Goal: Information Seeking & Learning: Check status

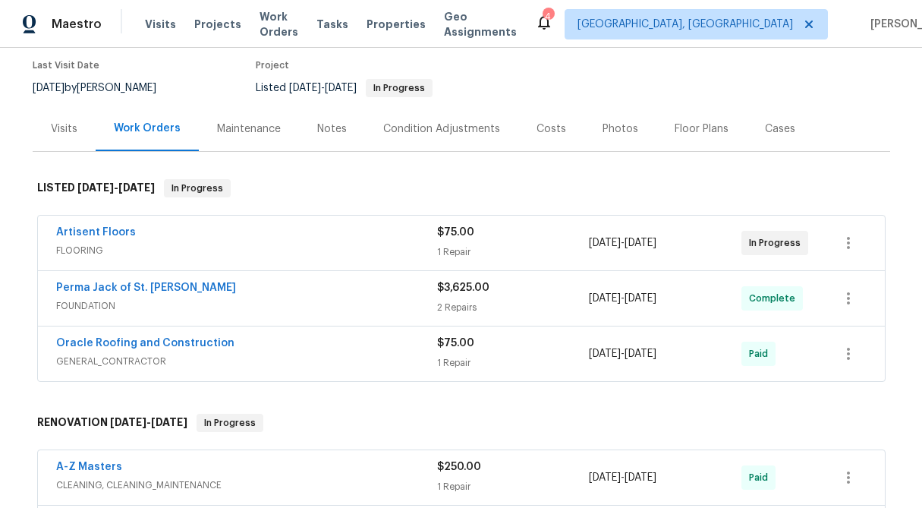
scroll to position [162, 0]
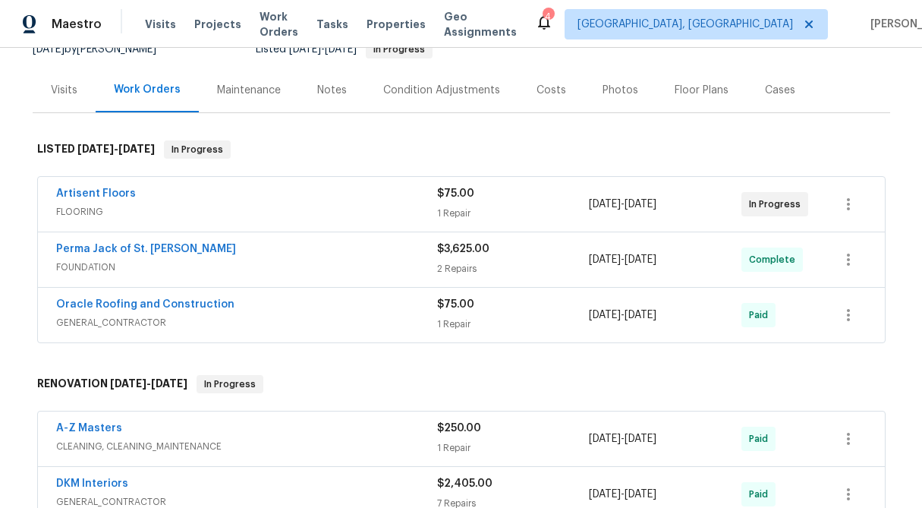
click at [458, 186] on div "$75.00" at bounding box center [513, 193] width 153 height 15
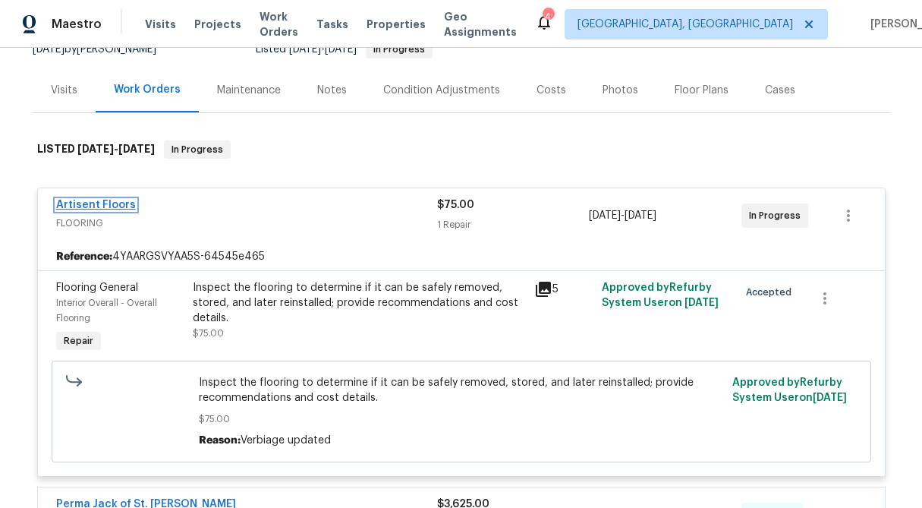
click at [99, 207] on link "Artisent Floors" at bounding box center [96, 205] width 80 height 11
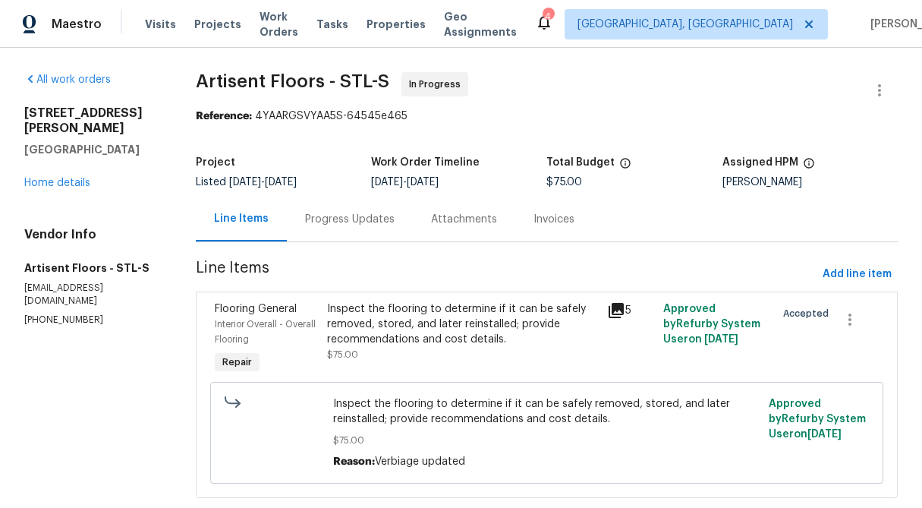
click at [359, 231] on div "Progress Updates" at bounding box center [350, 219] width 126 height 45
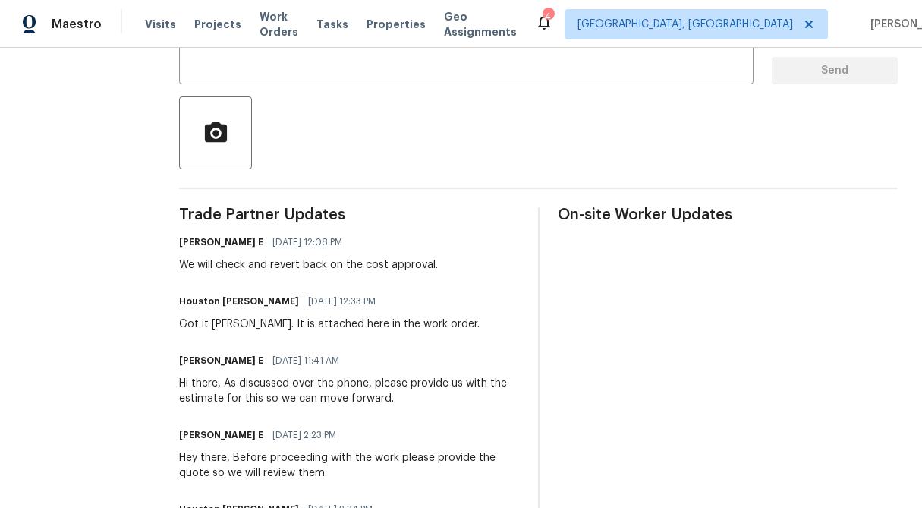
scroll to position [82, 0]
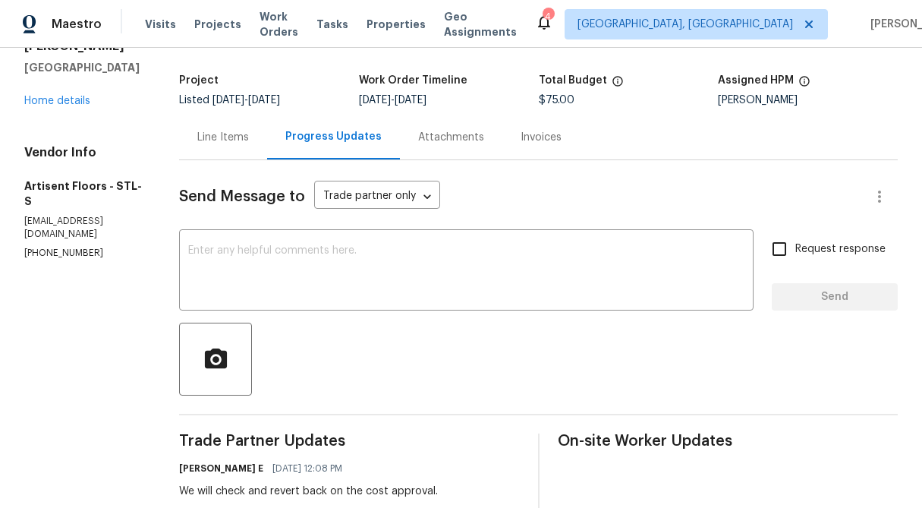
click at [490, 127] on div "Attachments" at bounding box center [451, 137] width 102 height 45
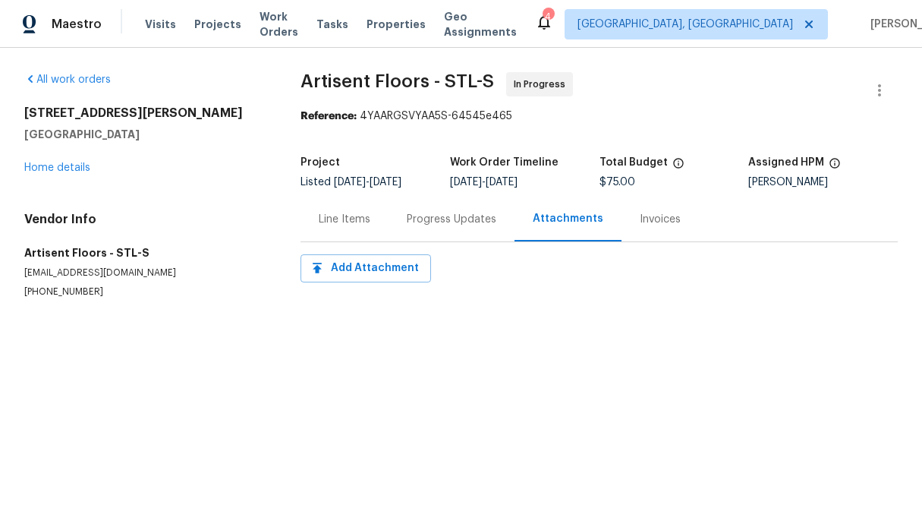
click at [442, 228] on div "Progress Updates" at bounding box center [452, 219] width 126 height 45
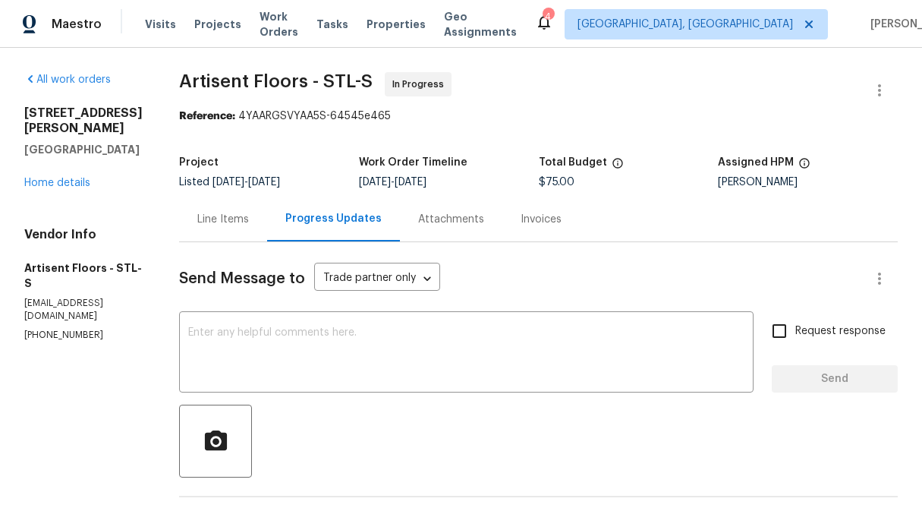
click at [346, 235] on div "Progress Updates" at bounding box center [333, 219] width 133 height 45
click at [221, 217] on div "Line Items" at bounding box center [223, 219] width 52 height 15
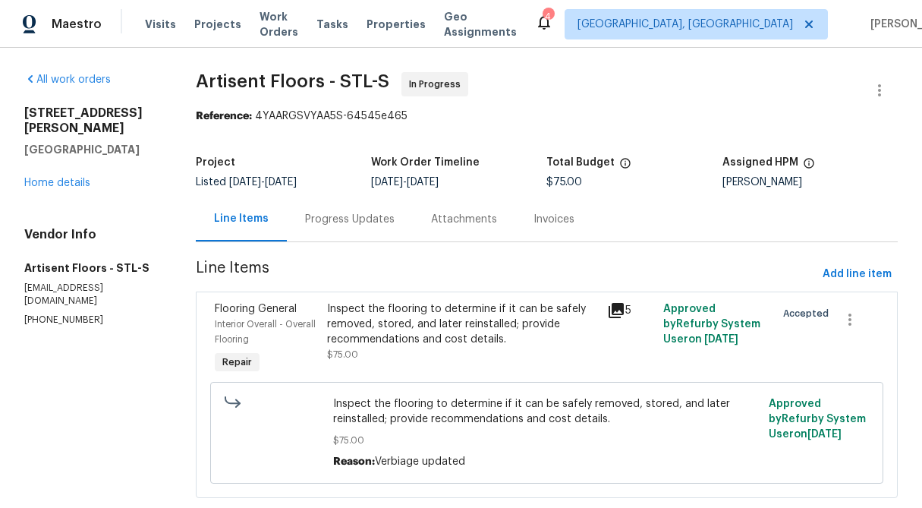
scroll to position [33, 0]
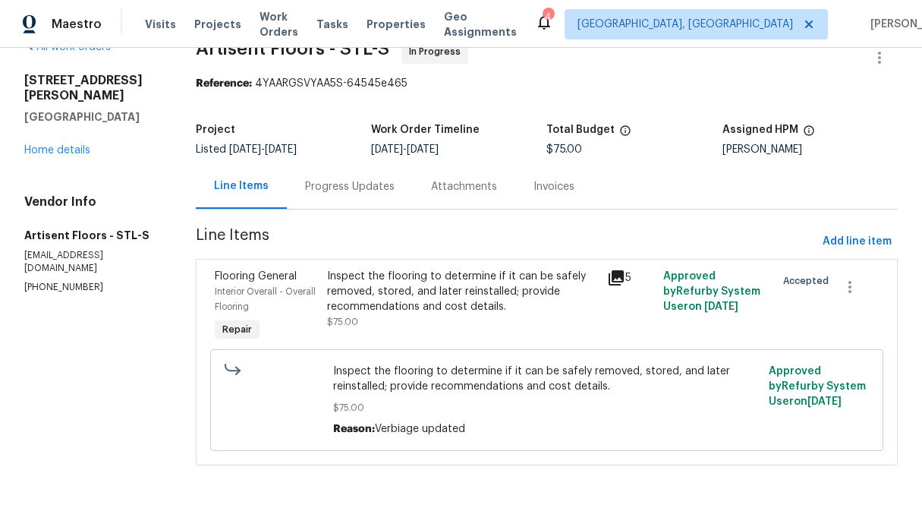
click at [440, 283] on div "Inspect the flooring to determine if it can be safely removed, stored, and late…" at bounding box center [463, 292] width 272 height 46
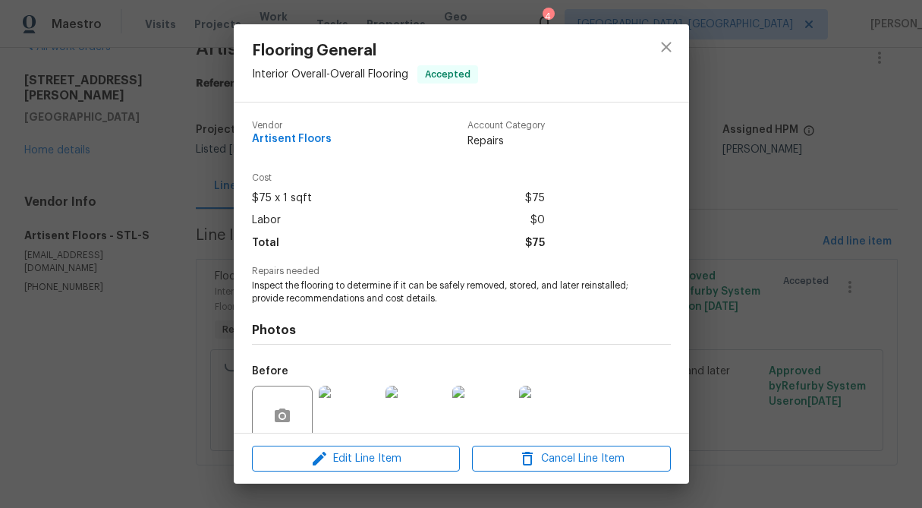
scroll to position [128, 0]
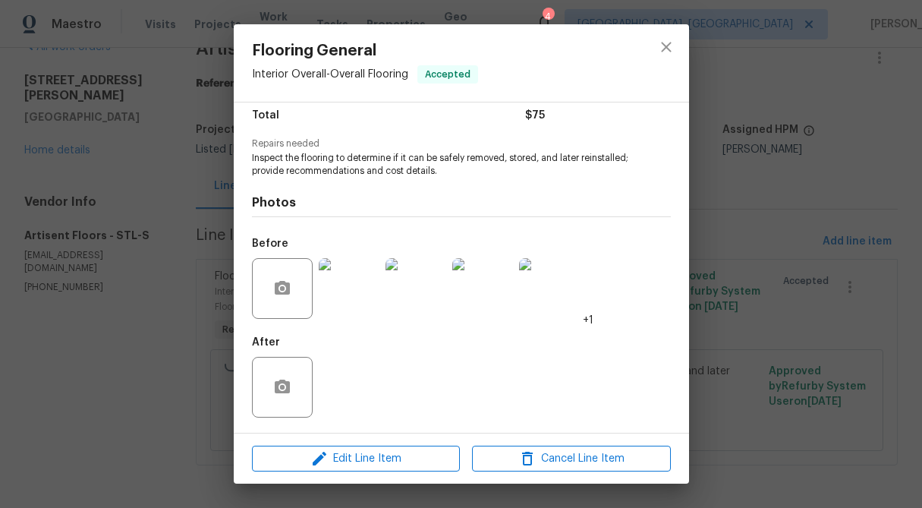
click at [335, 298] on img at bounding box center [349, 288] width 61 height 61
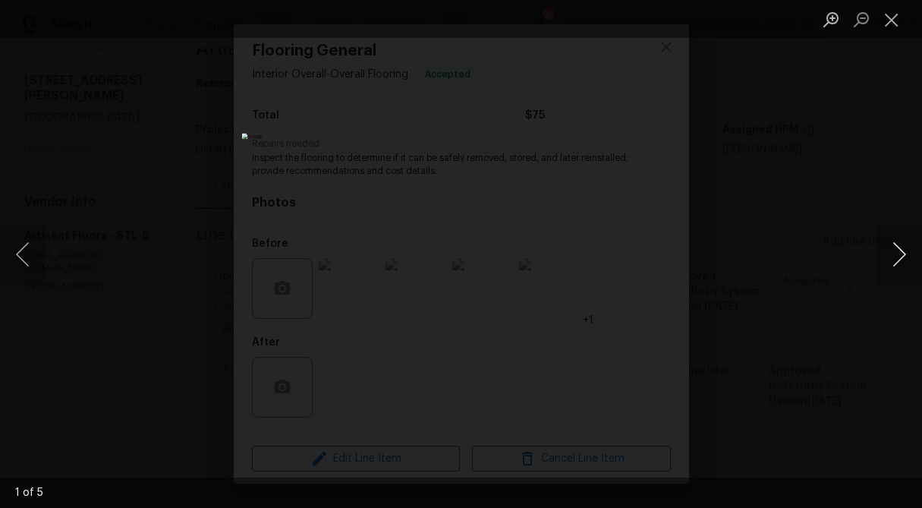
click at [909, 257] on button "Next image" at bounding box center [900, 254] width 46 height 61
click at [892, 17] on button "Close lightbox" at bounding box center [892, 19] width 30 height 27
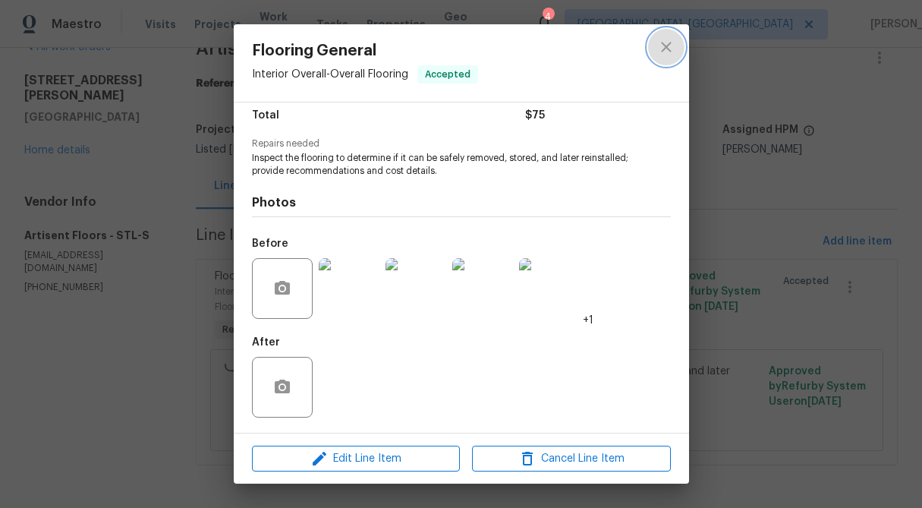
click at [662, 50] on icon "close" at bounding box center [666, 47] width 10 height 10
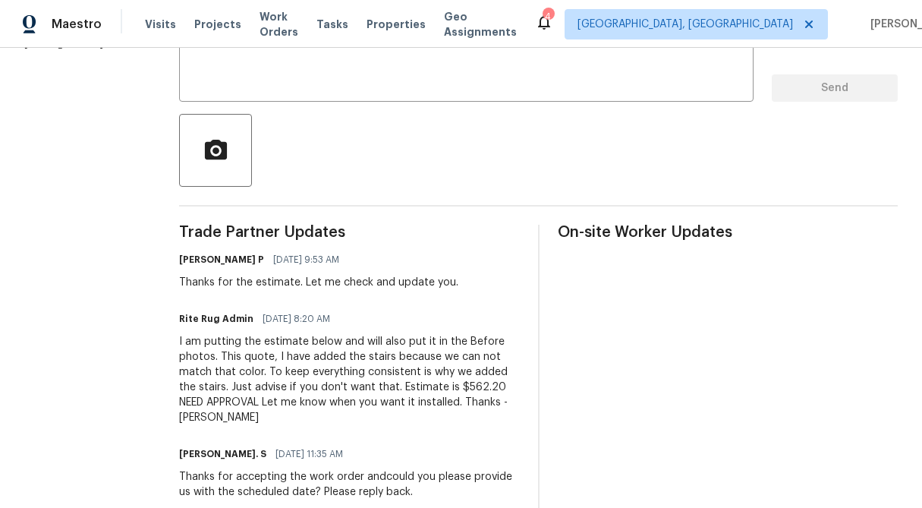
scroll to position [304, 0]
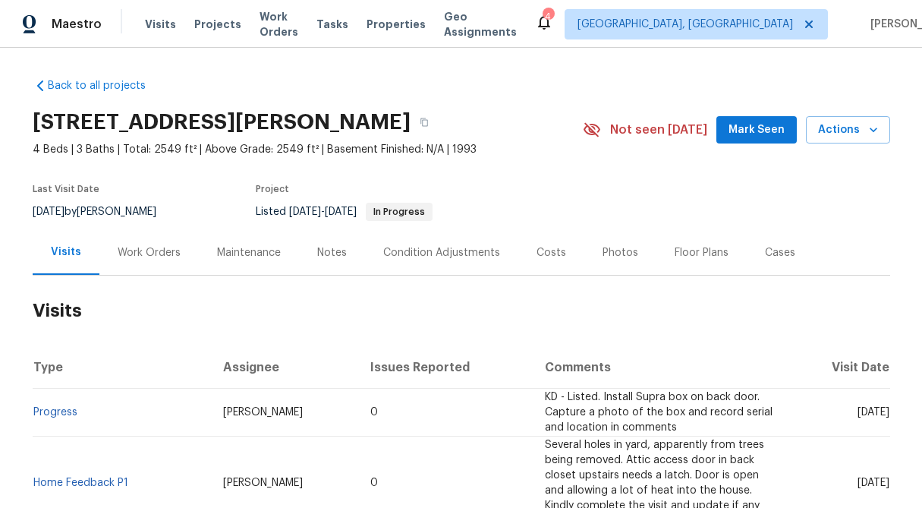
click at [140, 262] on div "Work Orders" at bounding box center [148, 252] width 99 height 45
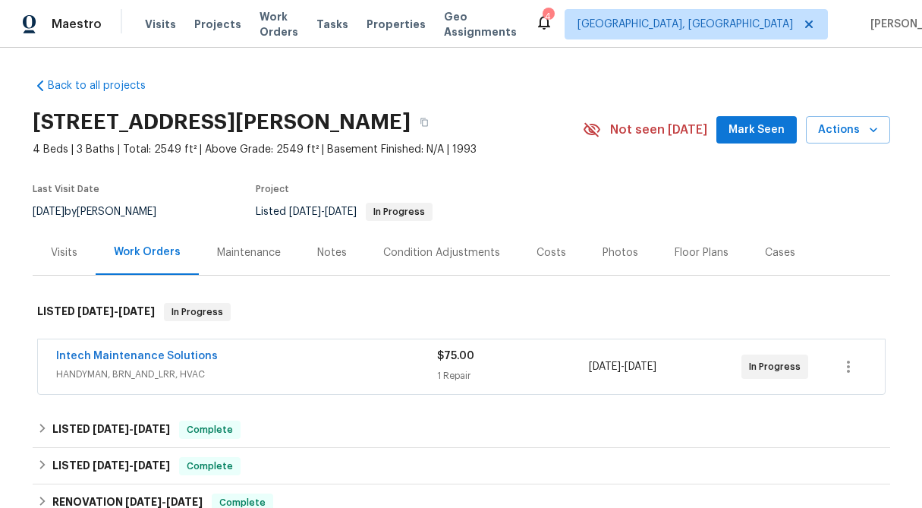
click at [70, 267] on div "Visits" at bounding box center [64, 252] width 63 height 45
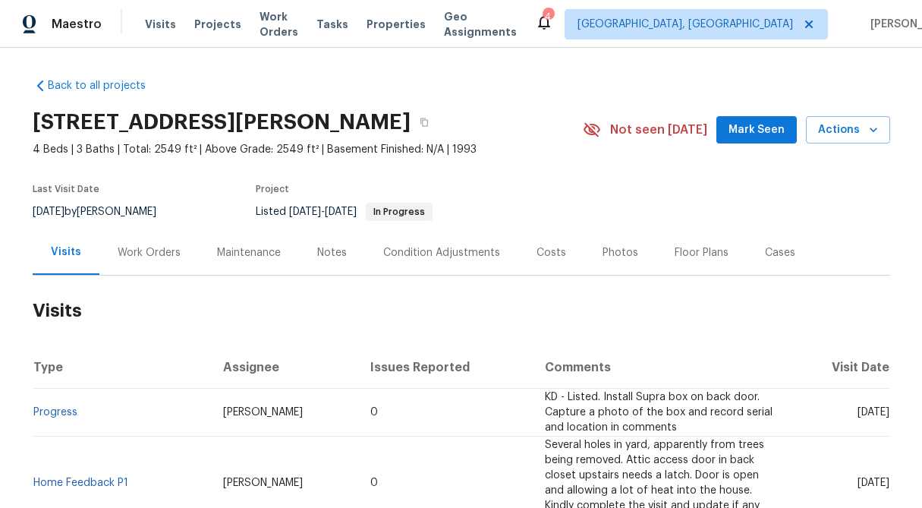
click at [132, 263] on div "Work Orders" at bounding box center [148, 252] width 99 height 45
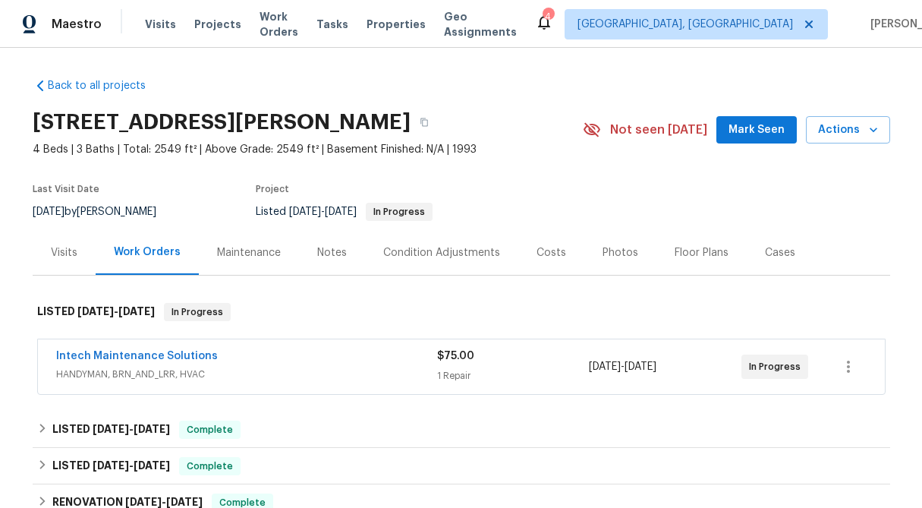
click at [471, 365] on div "$75.00 1 Repair" at bounding box center [513, 366] width 153 height 36
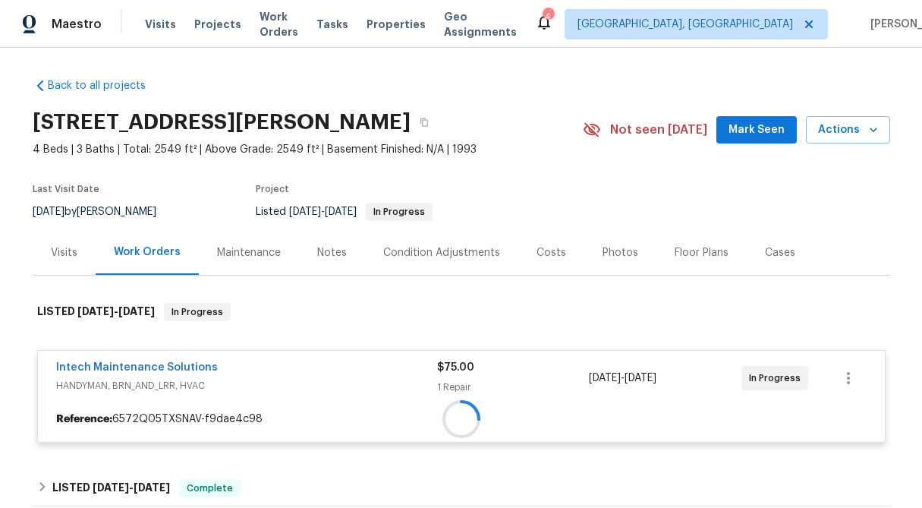
scroll to position [228, 0]
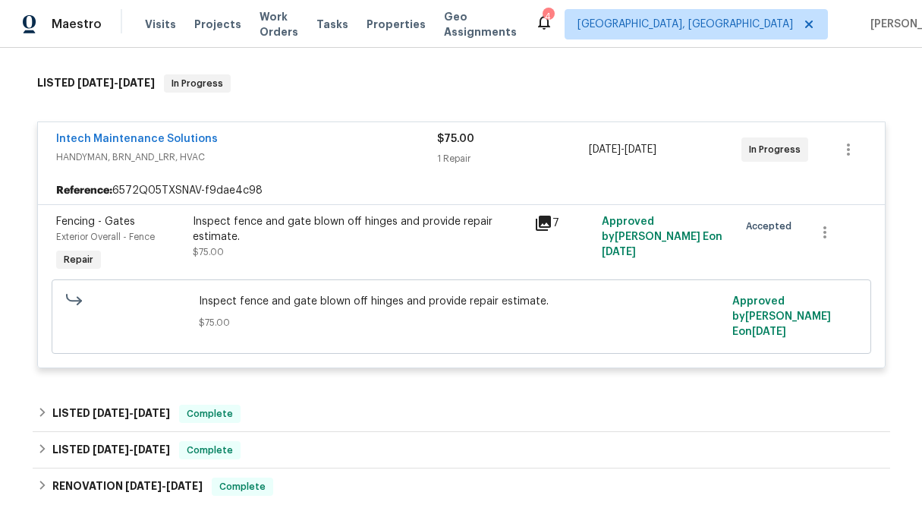
click at [329, 224] on div "Inspect fence and gate blown off hinges and provide repair estimate." at bounding box center [359, 229] width 332 height 30
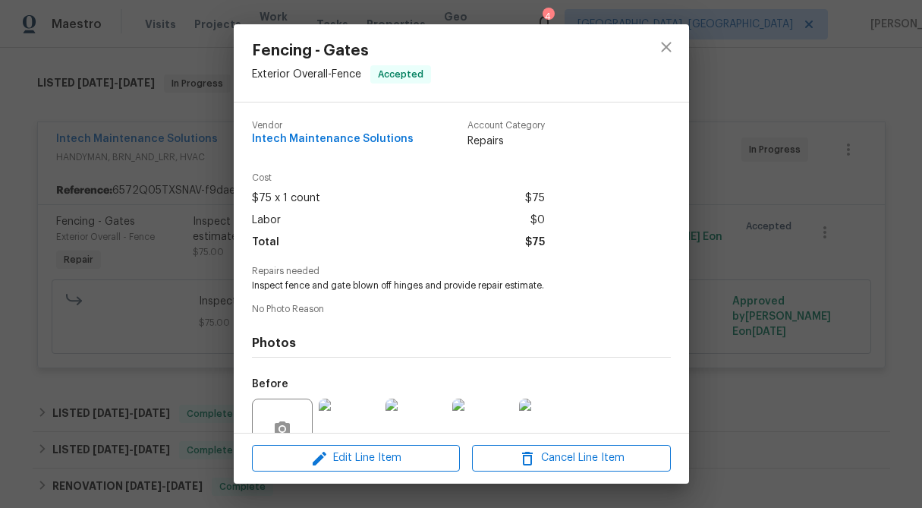
scroll to position [140, 0]
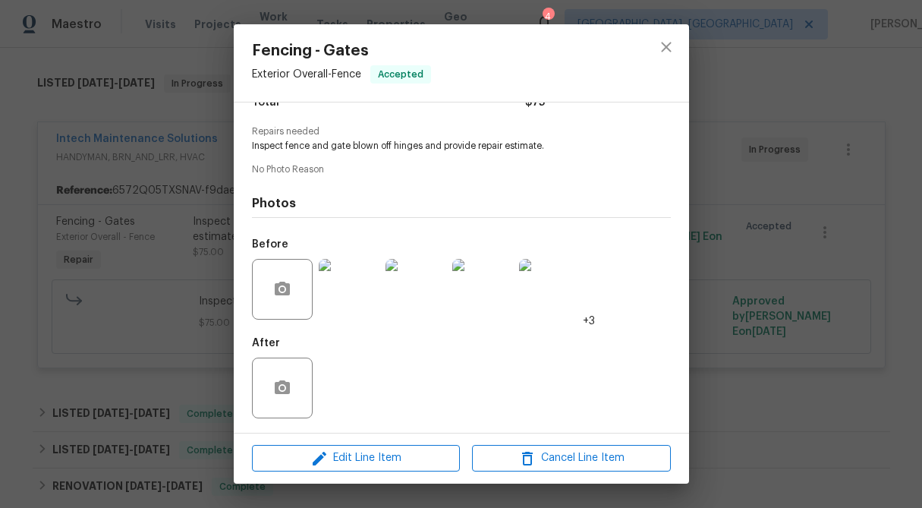
click at [339, 285] on img at bounding box center [349, 289] width 61 height 61
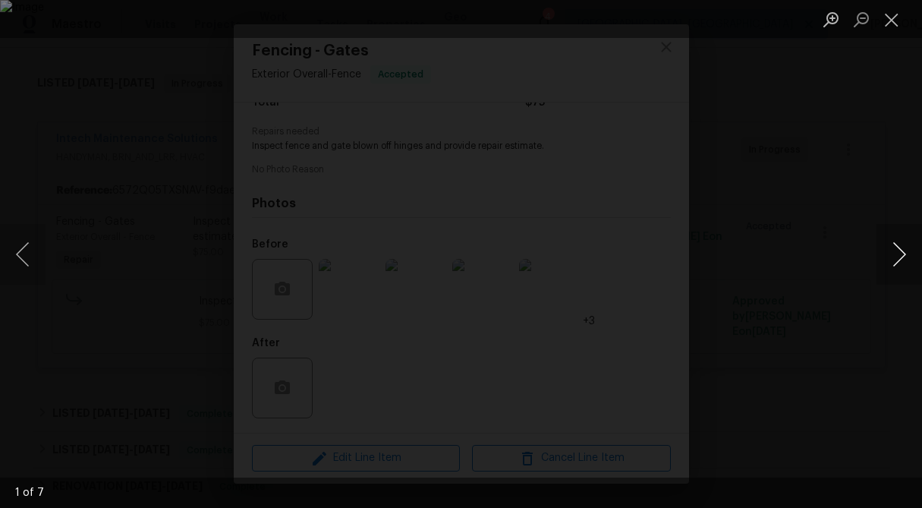
click at [902, 251] on button "Next image" at bounding box center [900, 254] width 46 height 61
click at [888, 6] on button "Close lightbox" at bounding box center [892, 19] width 30 height 27
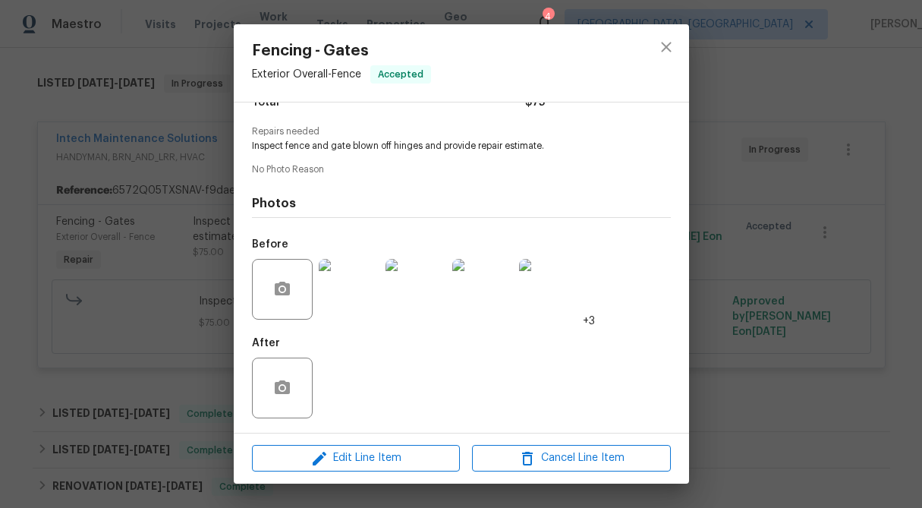
click at [191, 137] on div "Fencing - Gates Exterior Overall - Fence Accepted Vendor Intech Maintenance Sol…" at bounding box center [461, 254] width 922 height 508
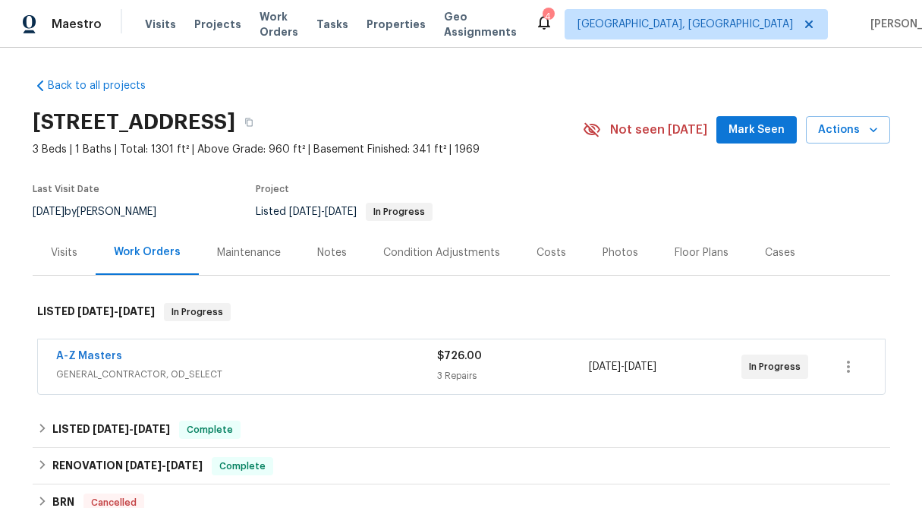
click at [473, 348] on div "$726.00" at bounding box center [513, 355] width 153 height 15
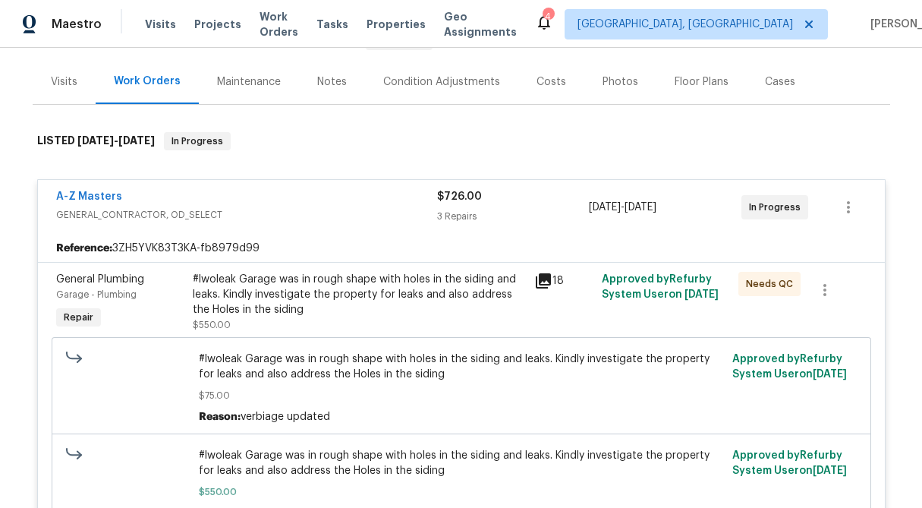
scroll to position [121, 0]
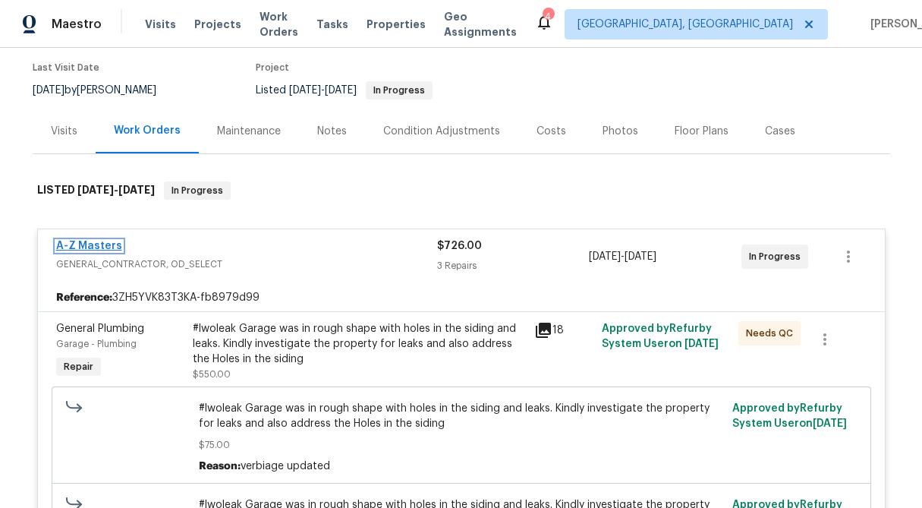
click at [112, 241] on link "A-Z Masters" at bounding box center [89, 246] width 66 height 11
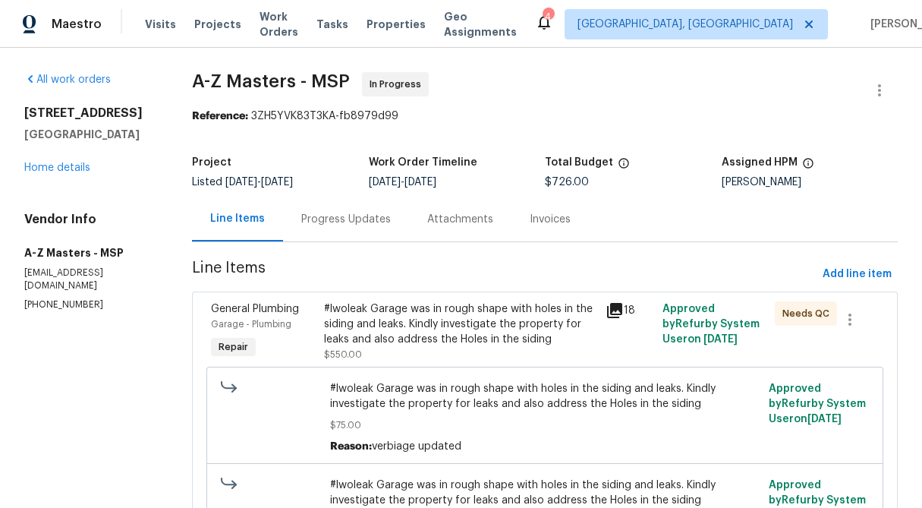
click at [341, 222] on div "Progress Updates" at bounding box center [346, 219] width 90 height 15
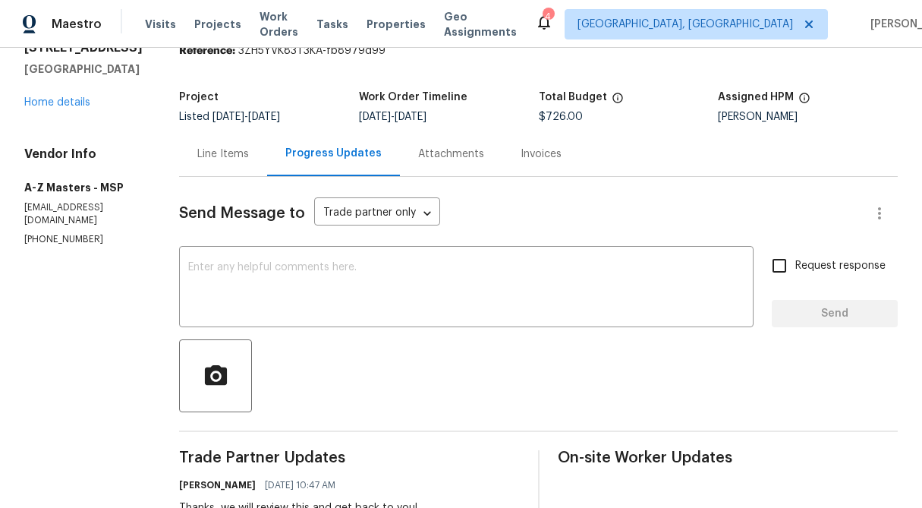
scroll to position [65, 0]
click at [191, 165] on div "Line Items" at bounding box center [223, 154] width 88 height 45
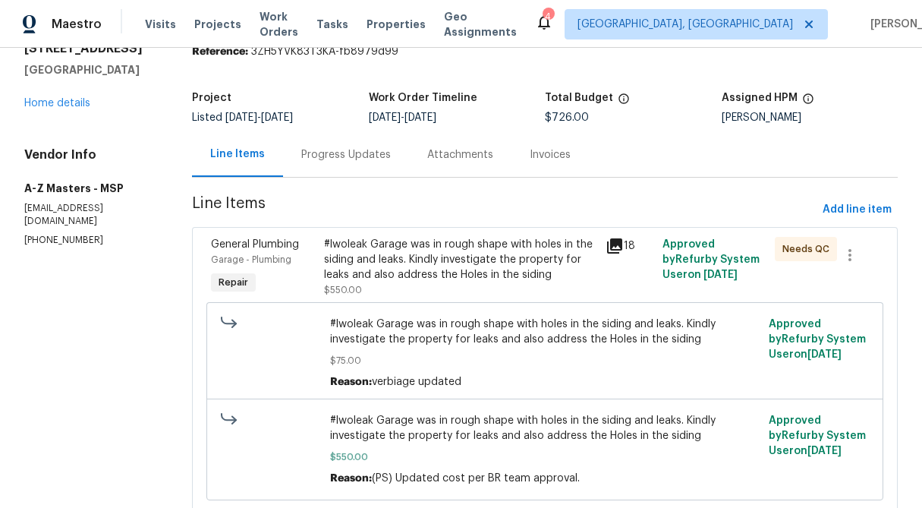
click at [402, 263] on div "#lwoleak Garage was in rough shape with holes in the siding and leaks. Kindly i…" at bounding box center [460, 260] width 273 height 46
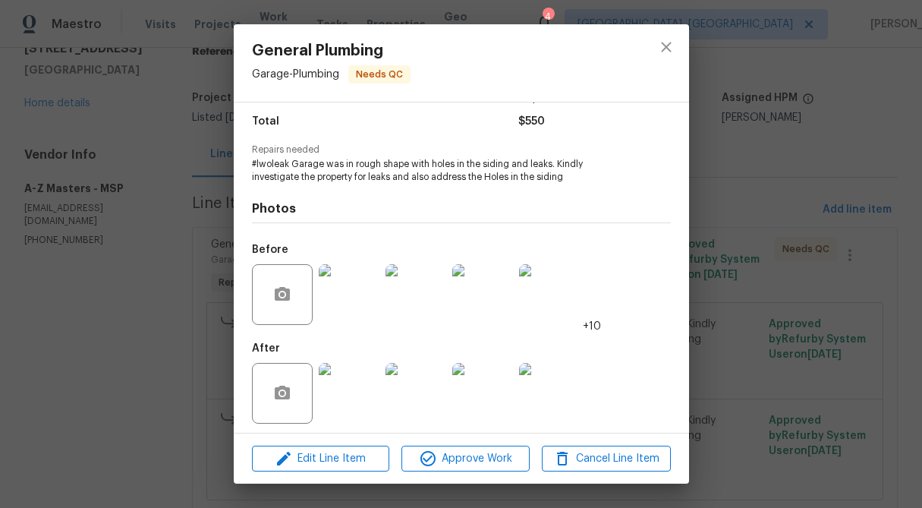
scroll to position [128, 0]
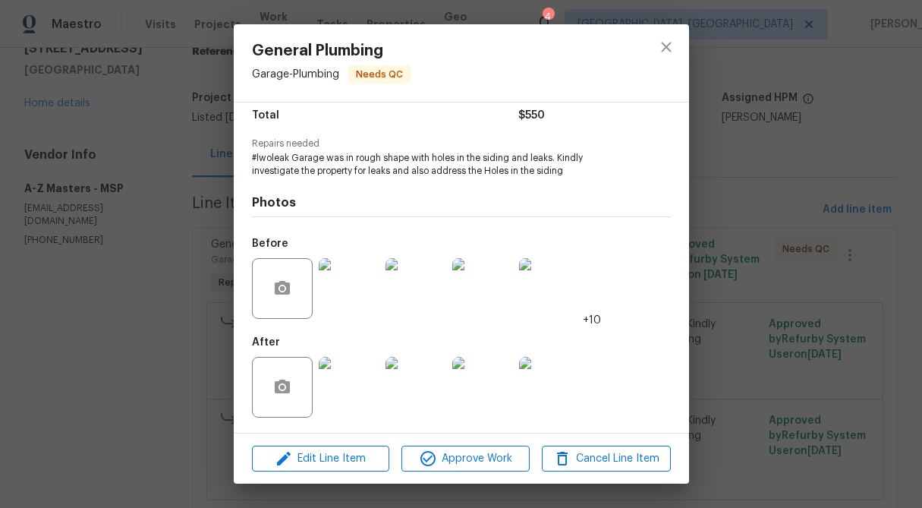
click at [351, 377] on img at bounding box center [349, 387] width 61 height 61
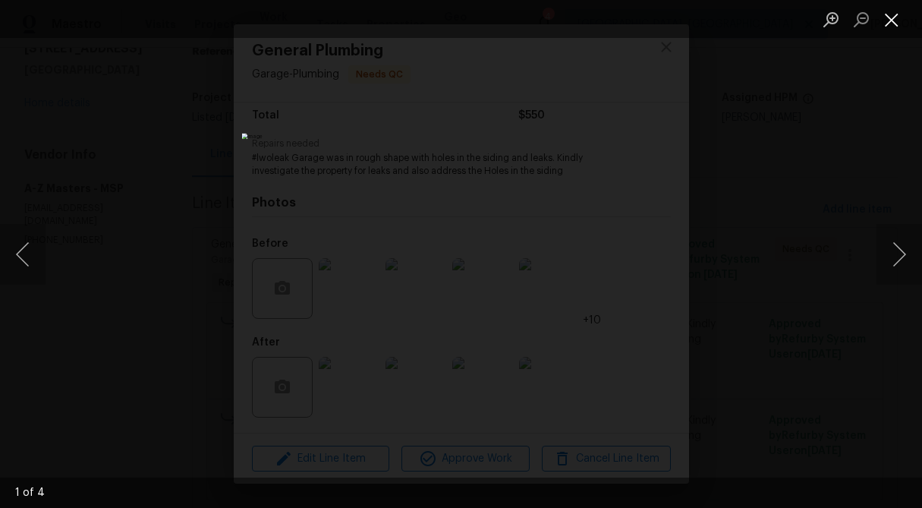
click at [891, 24] on button "Close lightbox" at bounding box center [892, 19] width 30 height 27
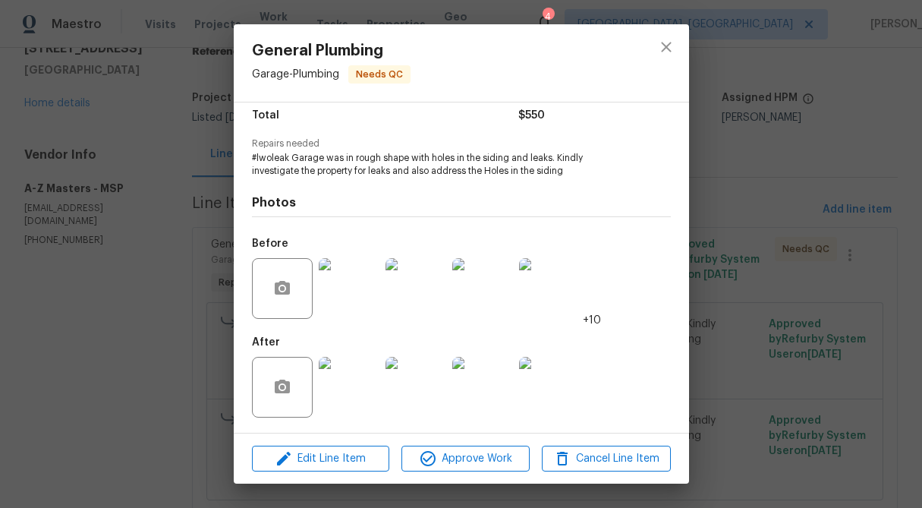
click at [348, 293] on img at bounding box center [349, 288] width 61 height 61
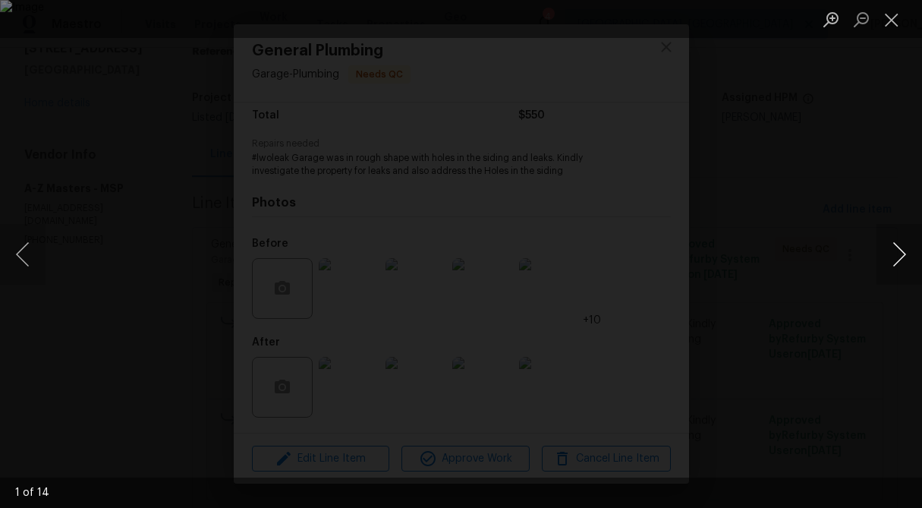
click at [900, 257] on button "Next image" at bounding box center [900, 254] width 46 height 61
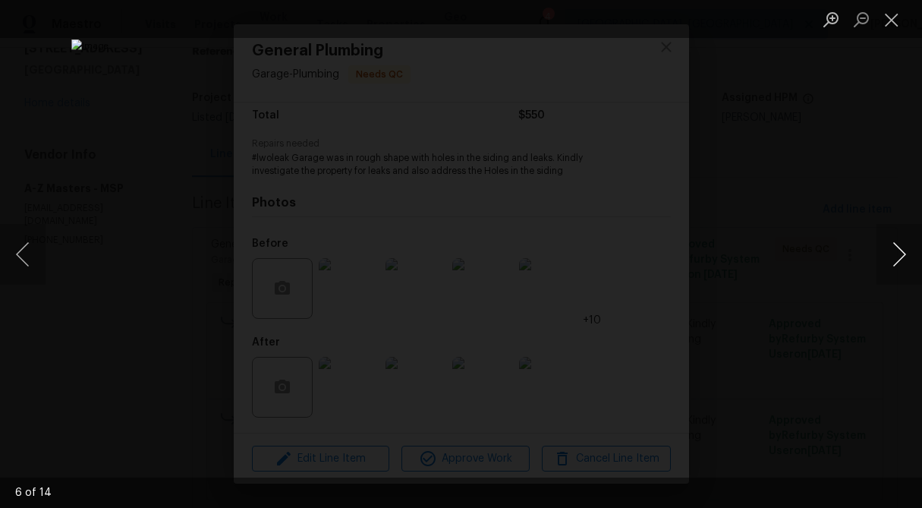
click at [900, 257] on button "Next image" at bounding box center [900, 254] width 46 height 61
click at [887, 10] on button "Close lightbox" at bounding box center [892, 19] width 30 height 27
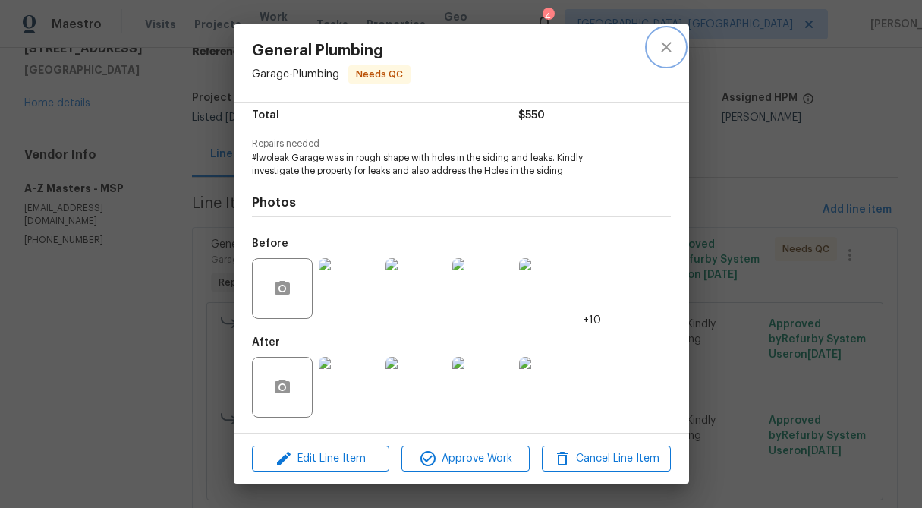
click at [667, 45] on icon "close" at bounding box center [666, 47] width 10 height 10
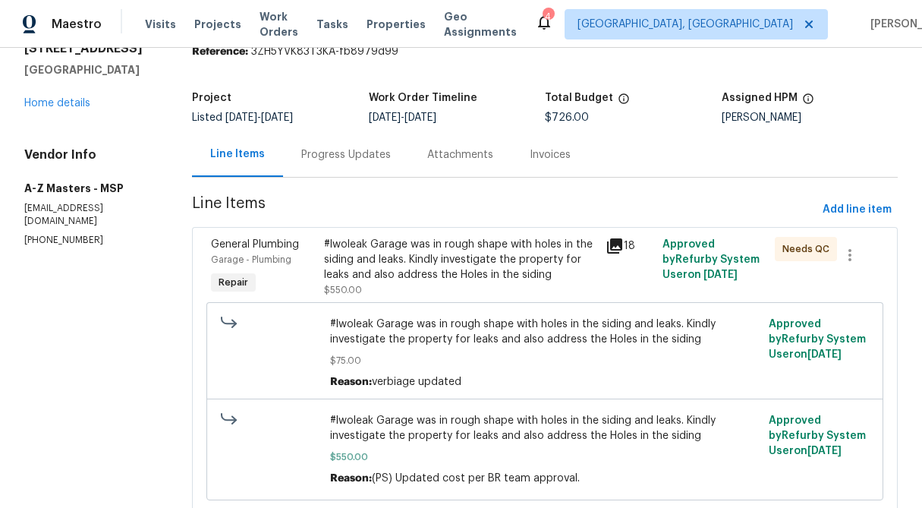
click at [324, 160] on div "Progress Updates" at bounding box center [346, 154] width 90 height 15
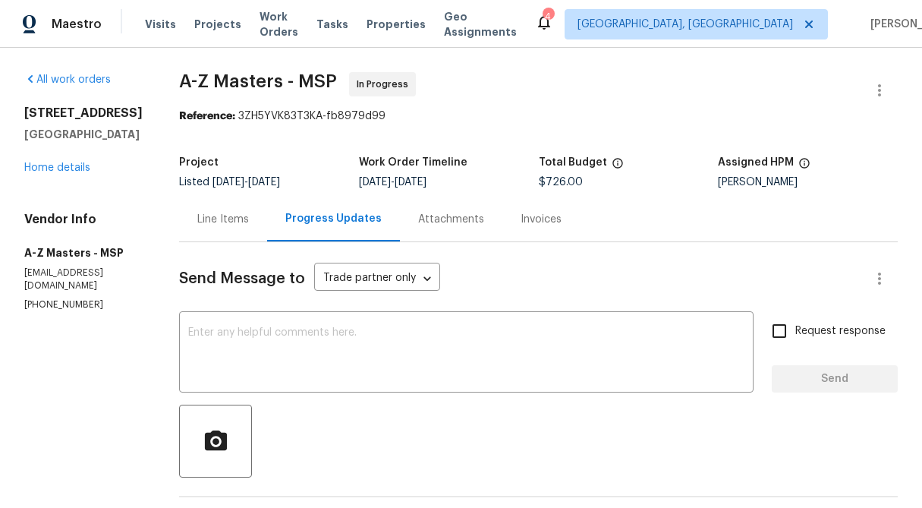
click at [199, 228] on div "Line Items" at bounding box center [223, 219] width 88 height 45
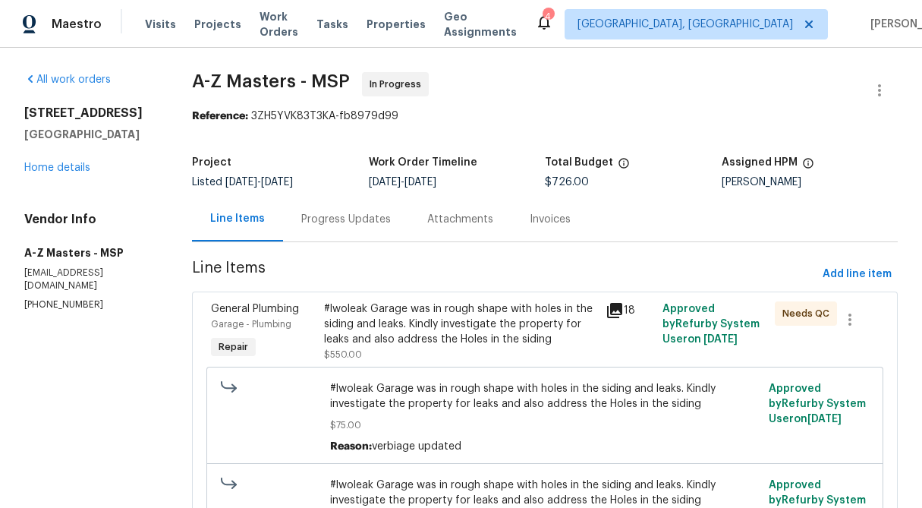
click at [326, 222] on div "Progress Updates" at bounding box center [346, 219] width 90 height 15
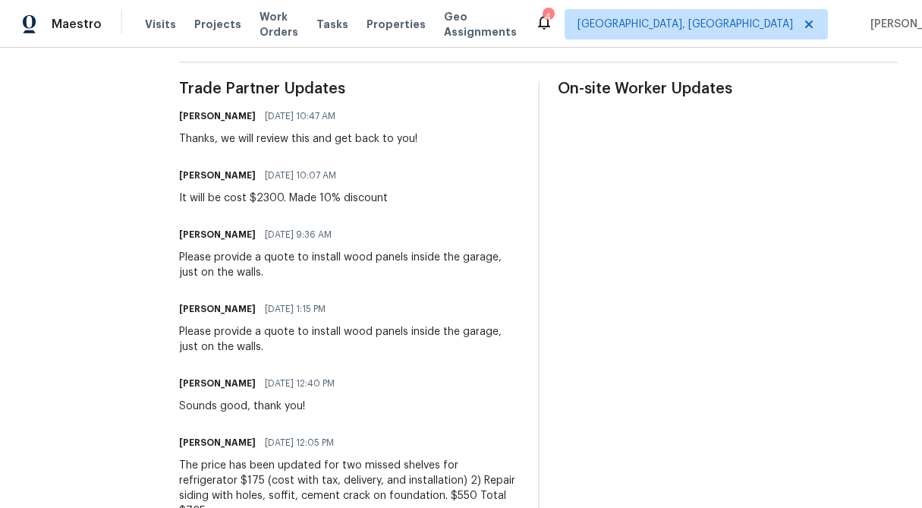
scroll to position [484, 0]
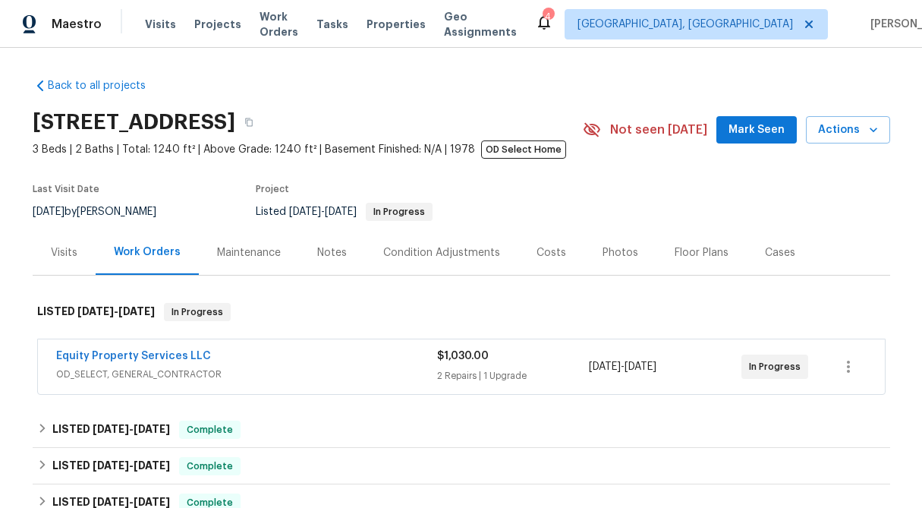
scroll to position [200, 0]
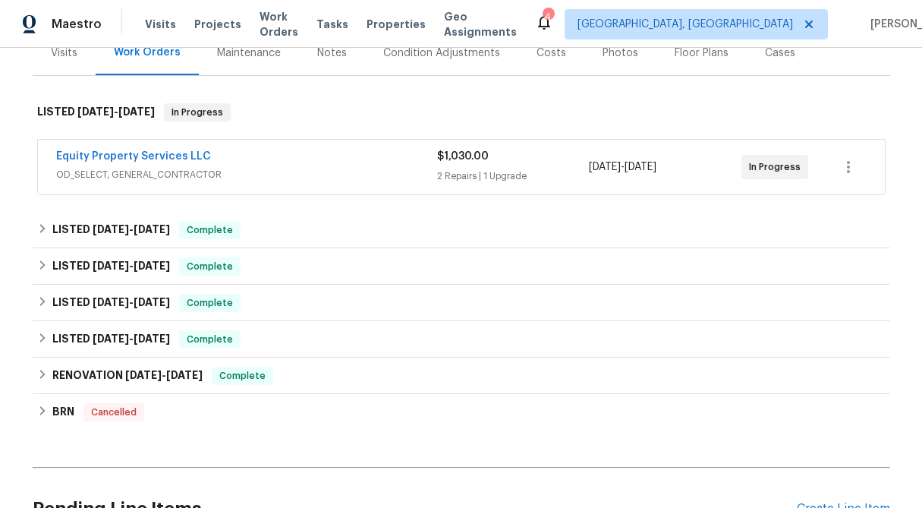
click at [466, 165] on div "$1,030.00 2 Repairs | 1 Upgrade" at bounding box center [513, 167] width 153 height 36
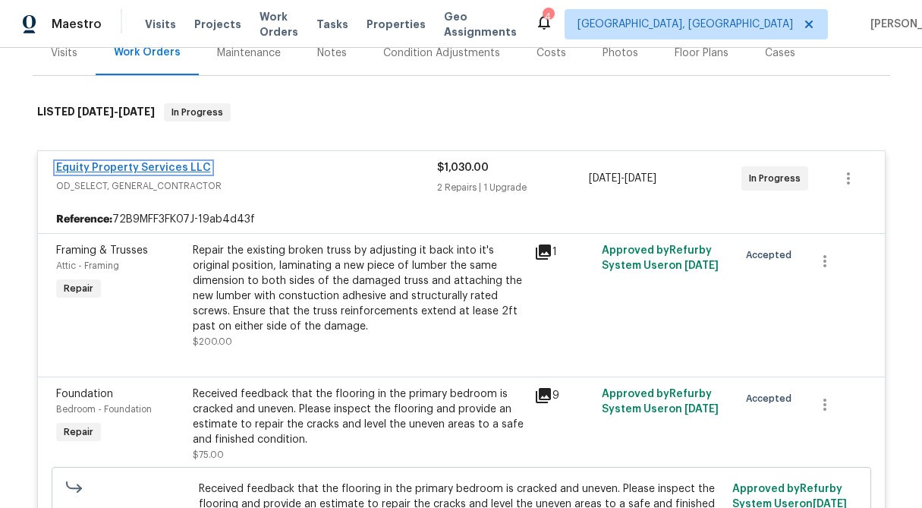
click at [118, 169] on link "Equity Property Services LLC" at bounding box center [133, 167] width 155 height 11
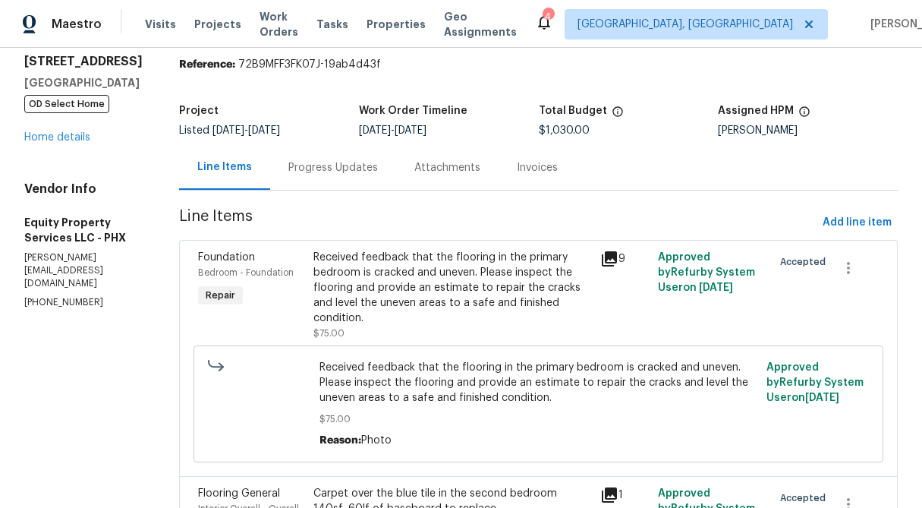
scroll to position [51, 0]
click at [288, 178] on div "Progress Updates" at bounding box center [333, 168] width 126 height 45
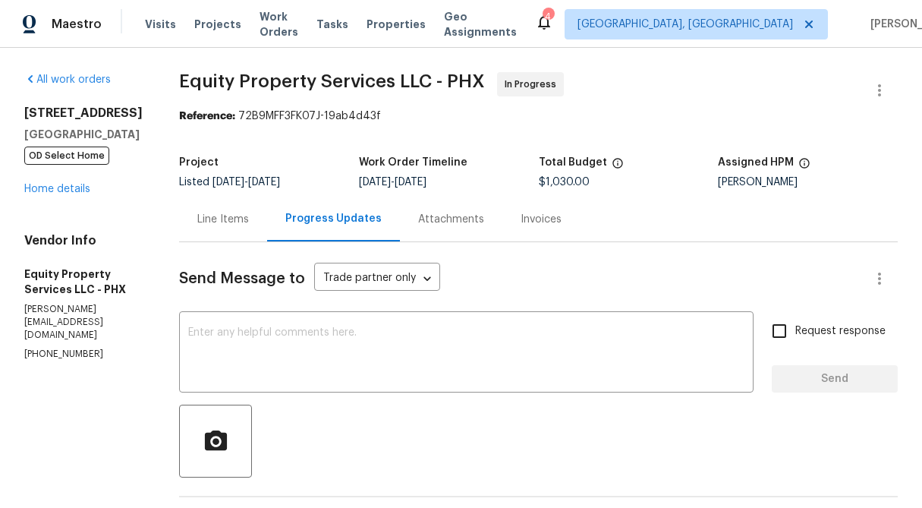
click at [197, 222] on div "Line Items" at bounding box center [223, 219] width 52 height 15
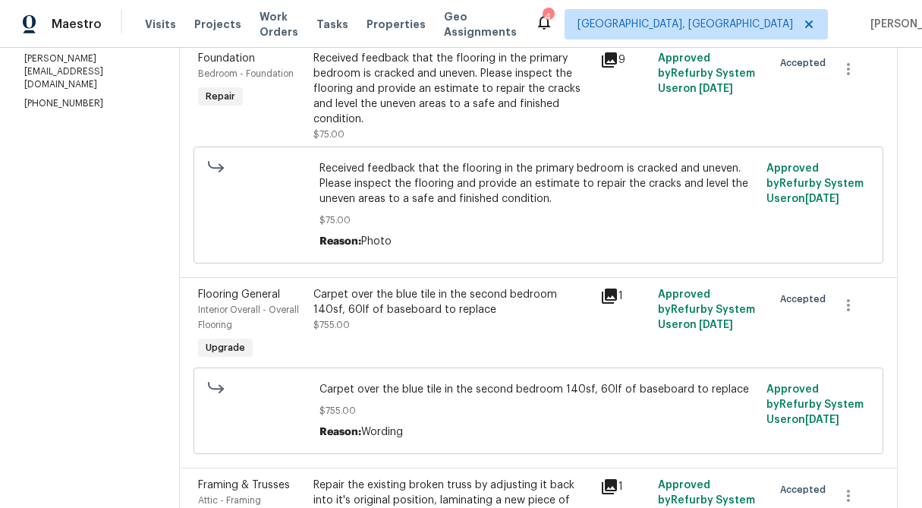
scroll to position [184, 0]
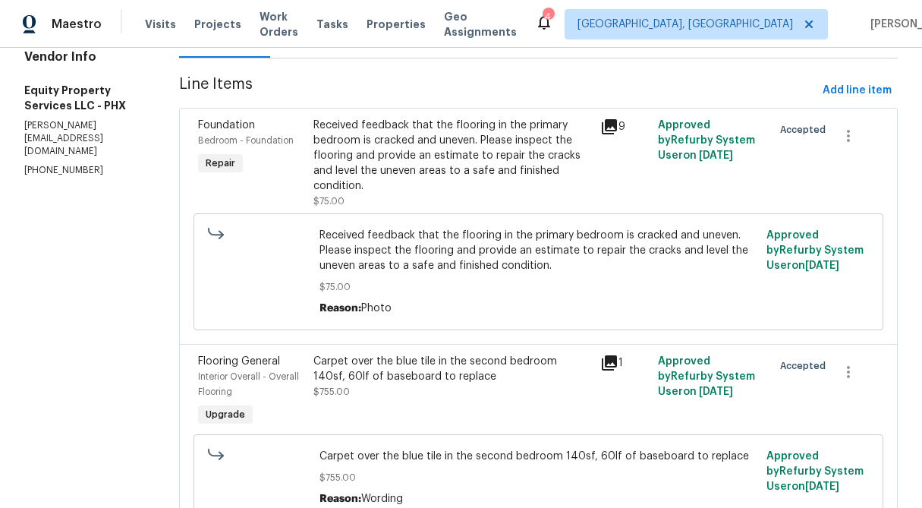
click at [397, 138] on div "Received feedback that the flooring in the primary bedroom is cracked and uneve…" at bounding box center [453, 156] width 279 height 76
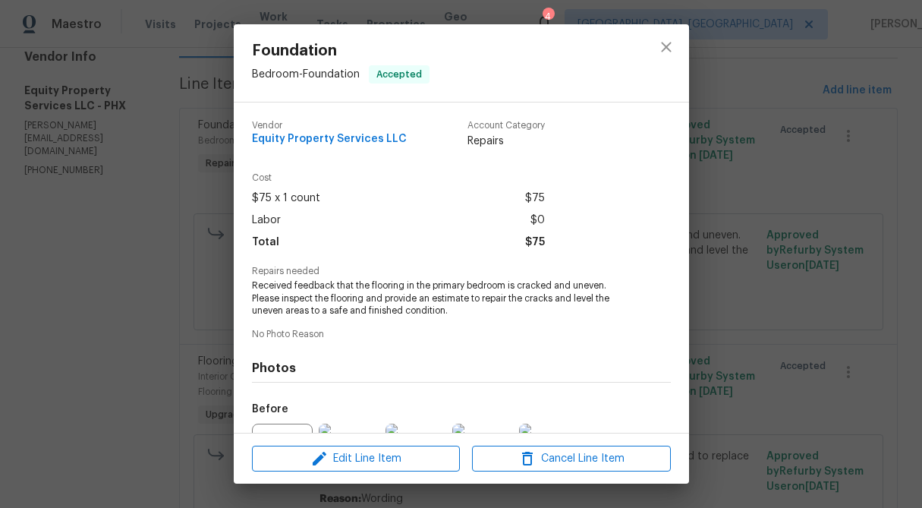
scroll to position [165, 0]
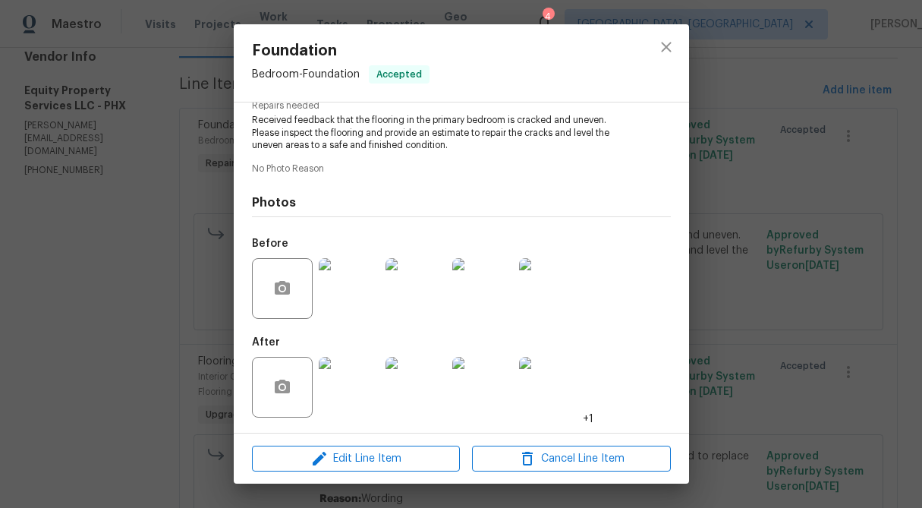
click at [349, 289] on img at bounding box center [349, 288] width 61 height 61
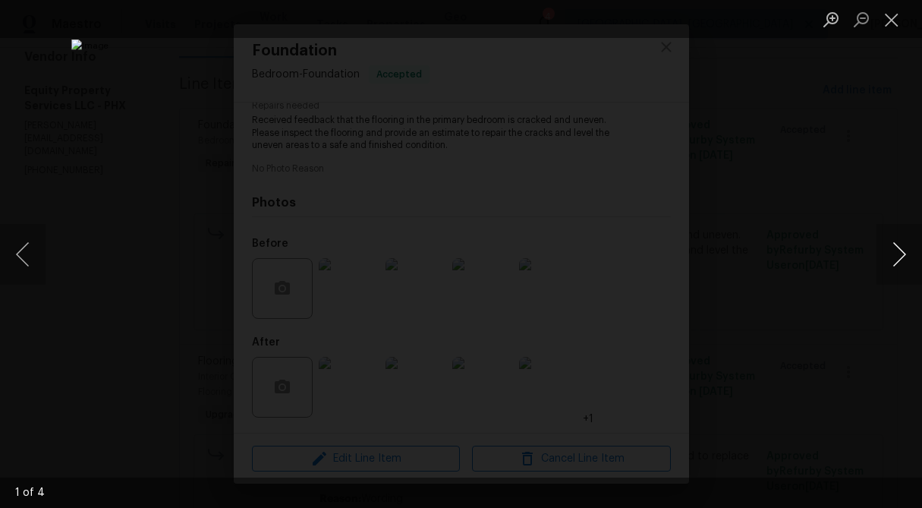
click at [902, 250] on button "Next image" at bounding box center [900, 254] width 46 height 61
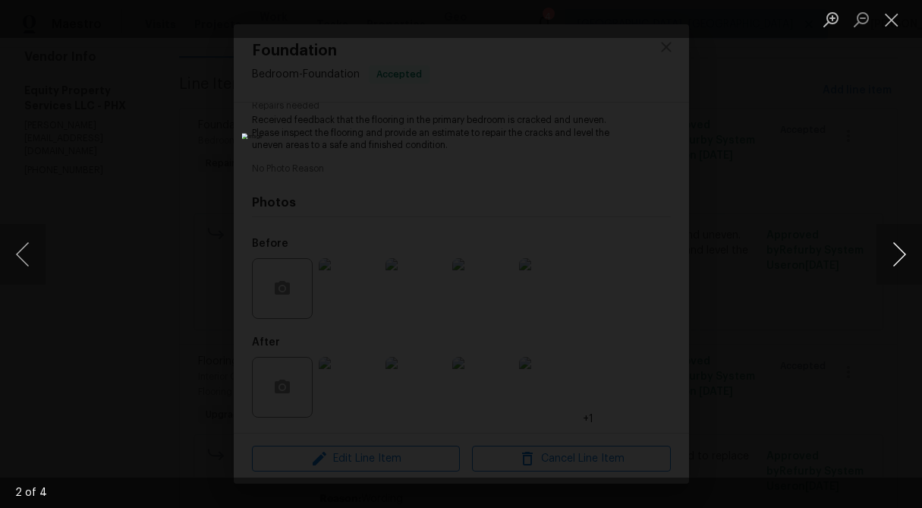
click at [902, 250] on button "Next image" at bounding box center [900, 254] width 46 height 61
click at [887, 15] on button "Close lightbox" at bounding box center [892, 19] width 30 height 27
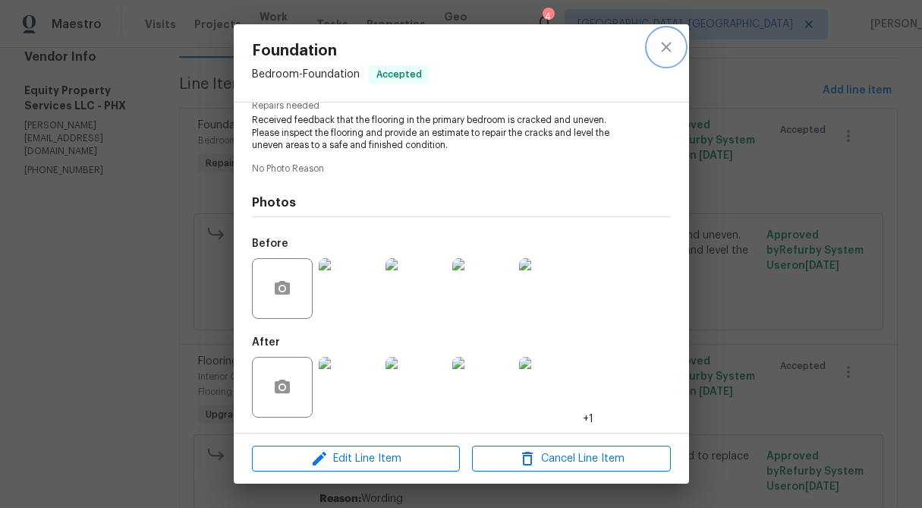
click at [666, 50] on icon "close" at bounding box center [666, 47] width 18 height 18
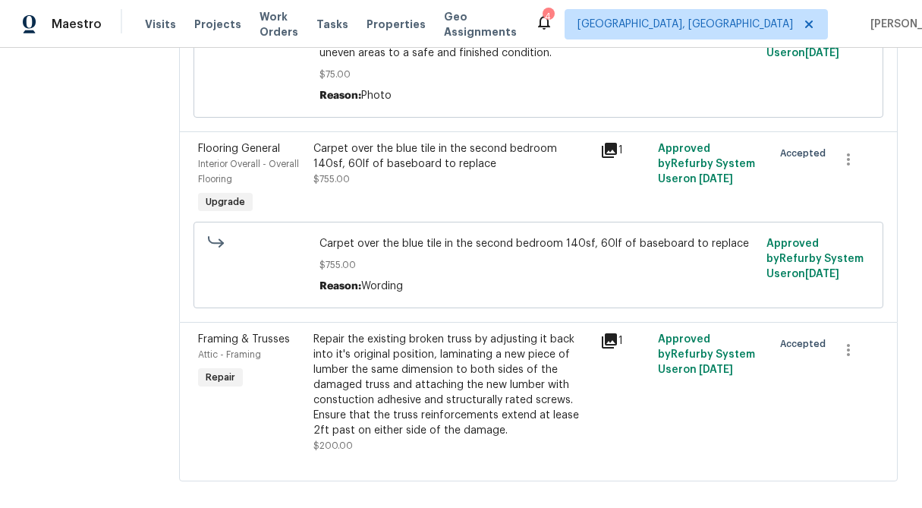
scroll to position [0, 0]
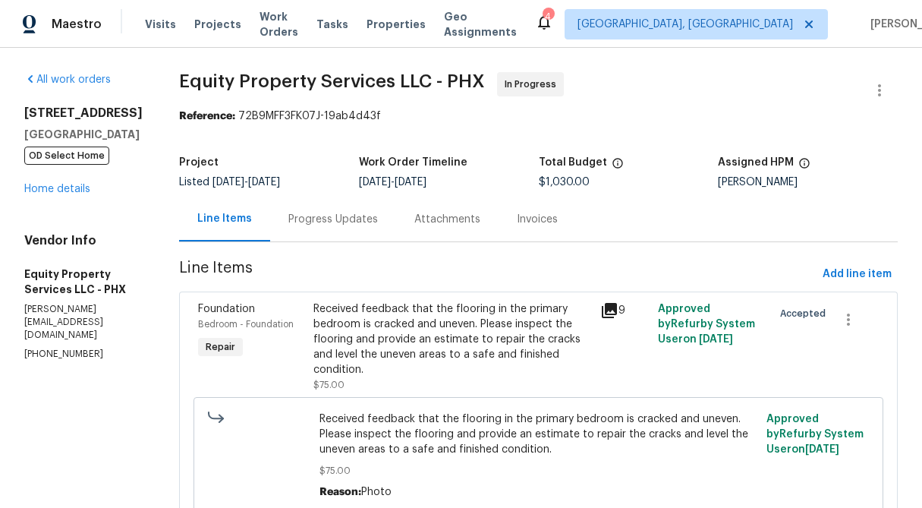
click at [283, 229] on div "Progress Updates" at bounding box center [333, 219] width 126 height 45
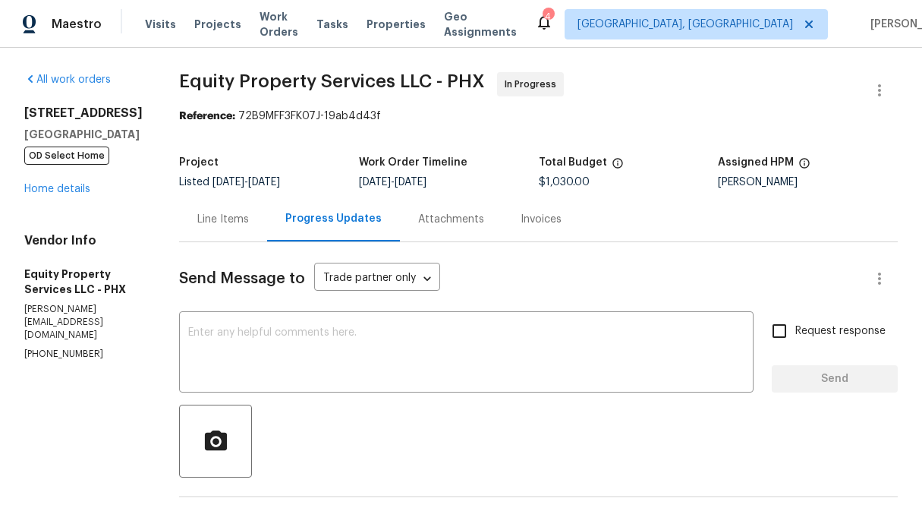
click at [211, 194] on div "Project Listed 9/9/2025 - 9/11/2025 Work Order Timeline 9/9/2025 - 9/11/2025 To…" at bounding box center [538, 172] width 719 height 49
click at [207, 219] on div "Line Items" at bounding box center [223, 219] width 52 height 15
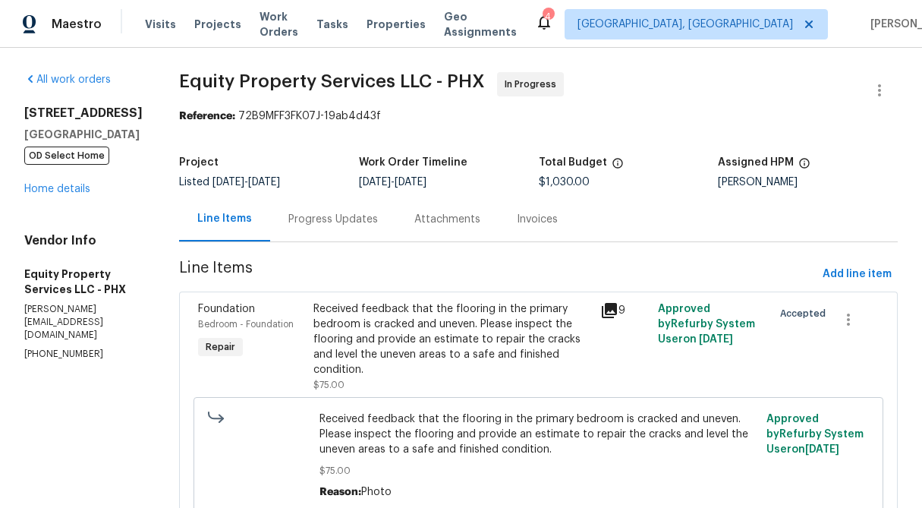
click at [428, 351] on div "Received feedback that the flooring in the primary bedroom is cracked and uneve…" at bounding box center [453, 339] width 279 height 76
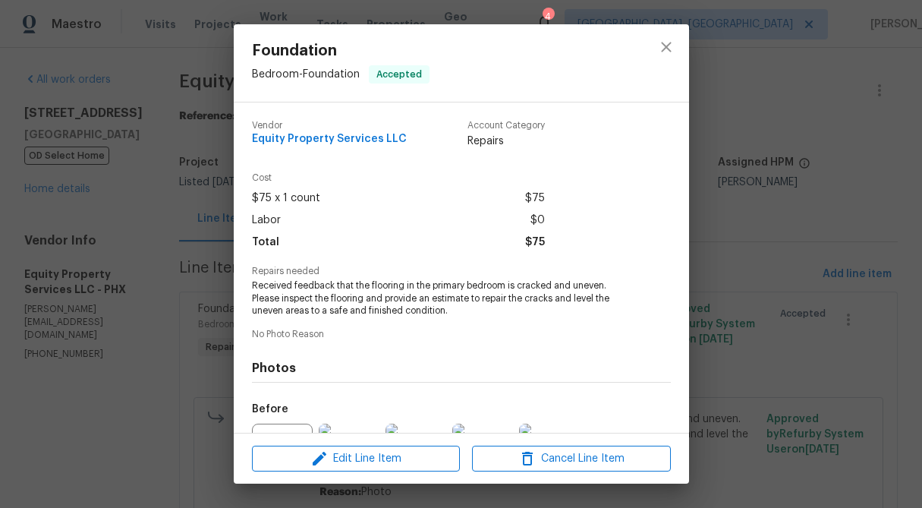
scroll to position [165, 0]
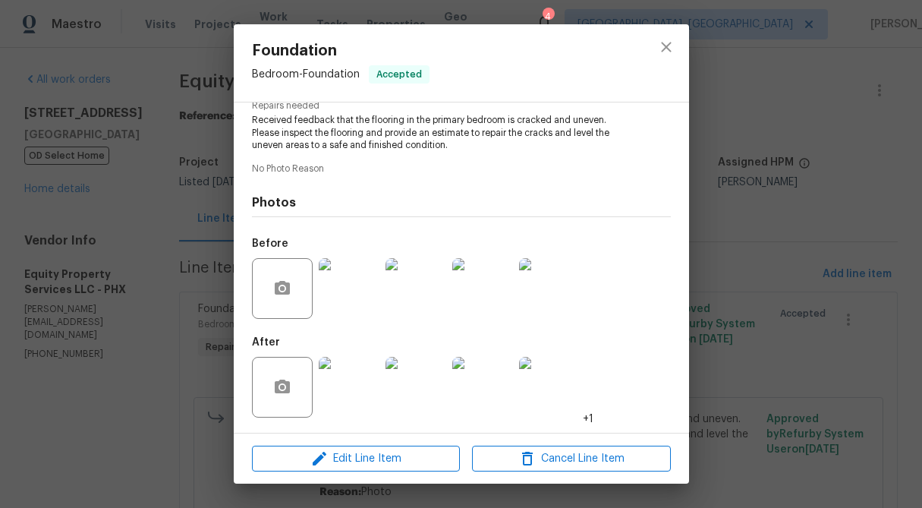
click at [348, 396] on img at bounding box center [349, 387] width 61 height 61
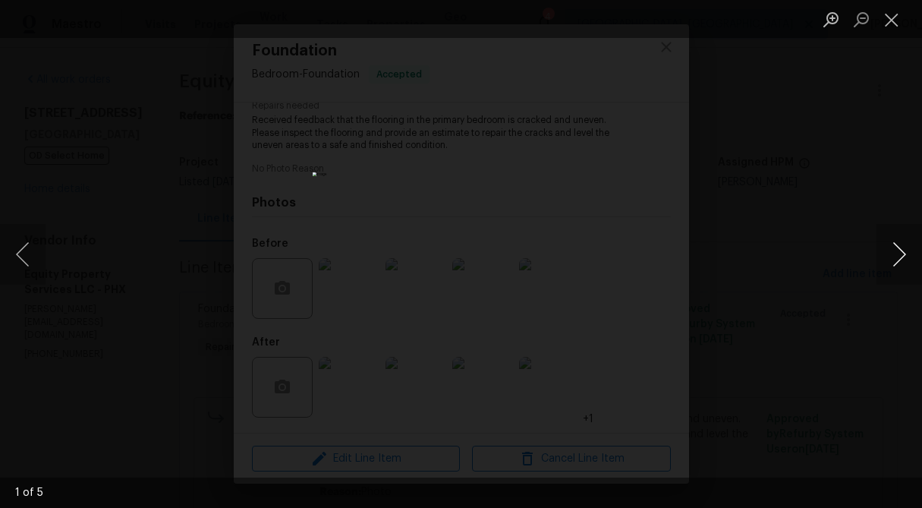
click at [903, 248] on button "Next image" at bounding box center [900, 254] width 46 height 61
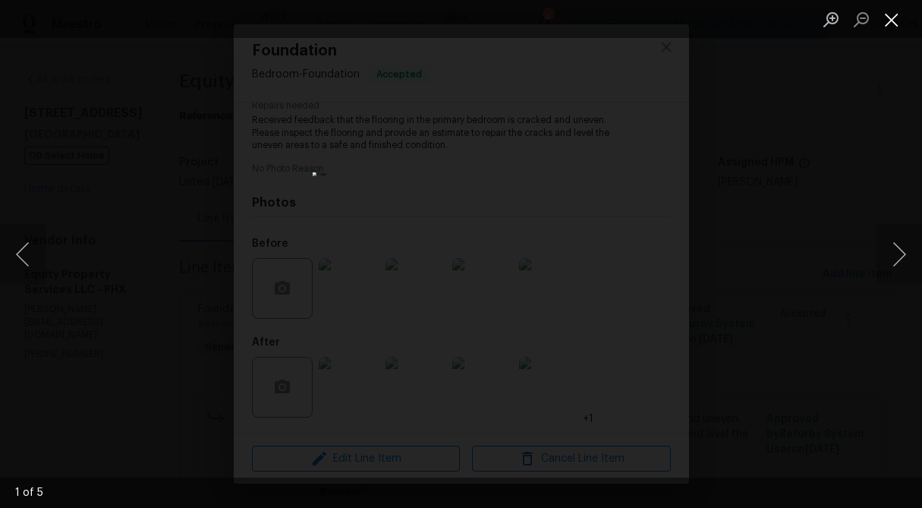
click at [894, 22] on button "Close lightbox" at bounding box center [892, 19] width 30 height 27
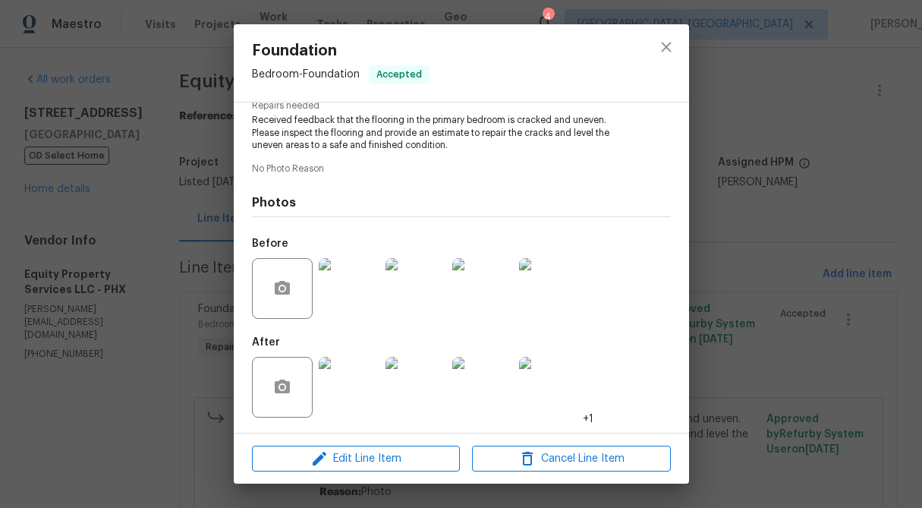
click at [792, 165] on div "Foundation Bedroom - Foundation Accepted Vendor Equity Property Services LLC Ac…" at bounding box center [461, 254] width 922 height 508
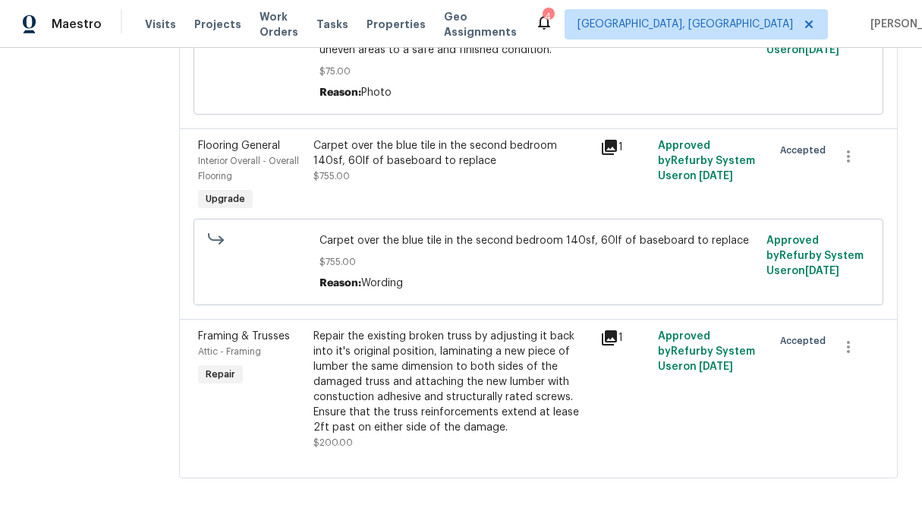
scroll to position [398, 0]
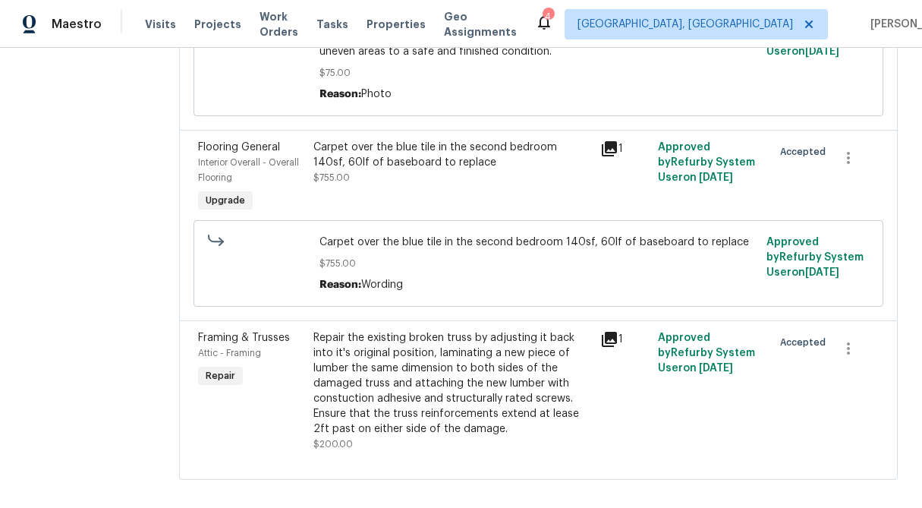
click at [381, 332] on div "Repair the existing broken truss by adjusting it back into it's original positi…" at bounding box center [453, 383] width 279 height 106
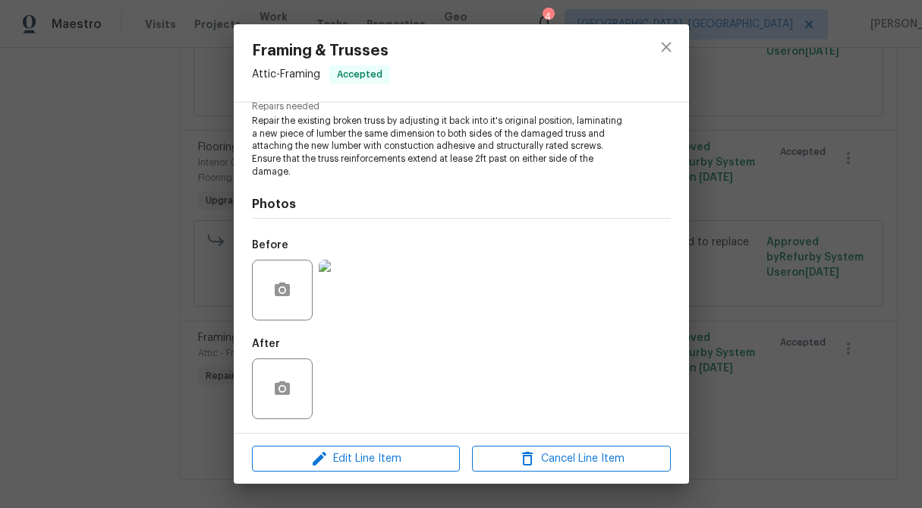
scroll to position [166, 0]
click at [663, 53] on icon "close" at bounding box center [666, 47] width 18 height 18
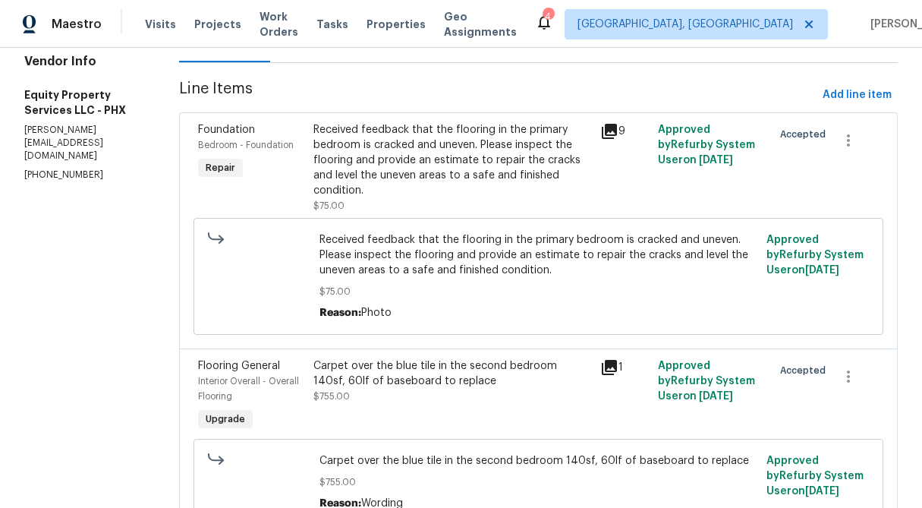
scroll to position [0, 0]
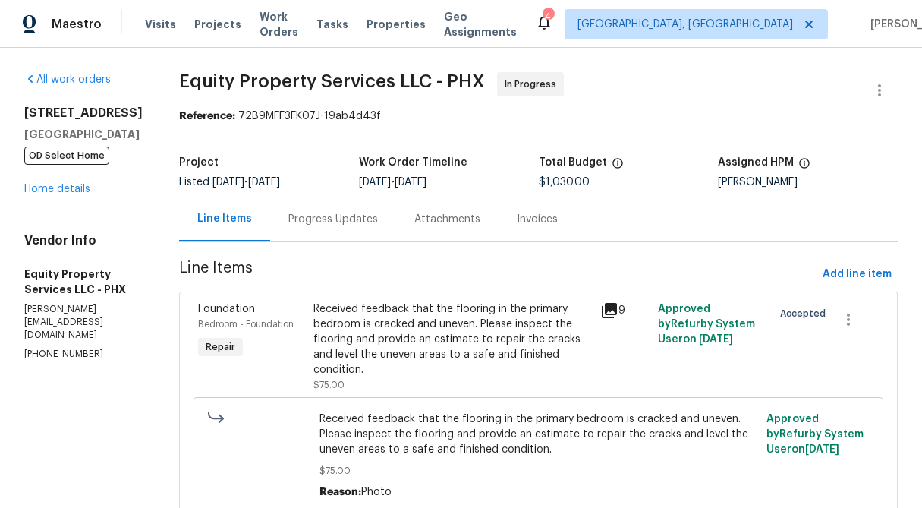
click at [361, 330] on div "Received feedback that the flooring in the primary bedroom is cracked and uneve…" at bounding box center [453, 339] width 279 height 76
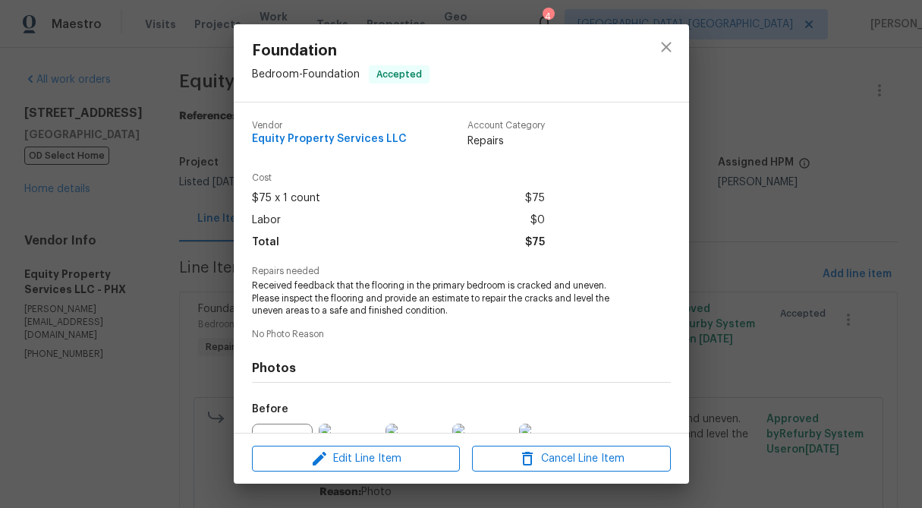
scroll to position [165, 0]
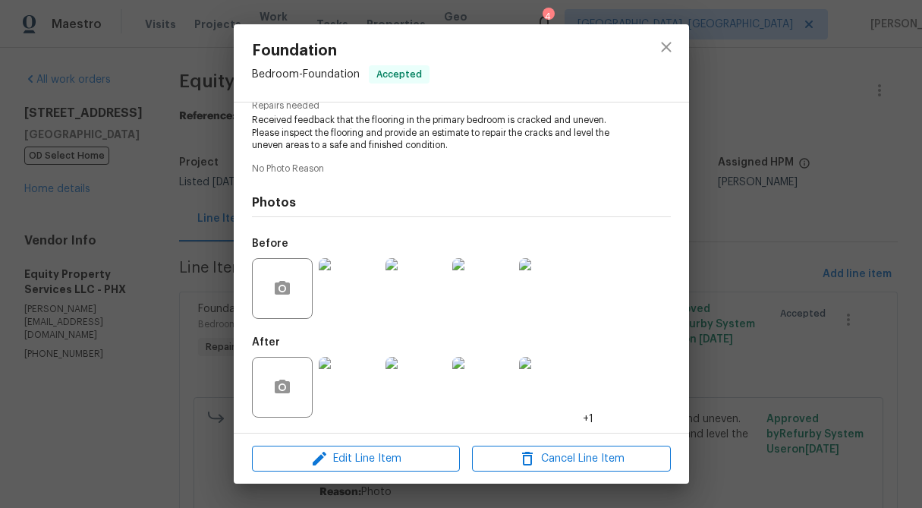
click at [430, 392] on img at bounding box center [416, 387] width 61 height 61
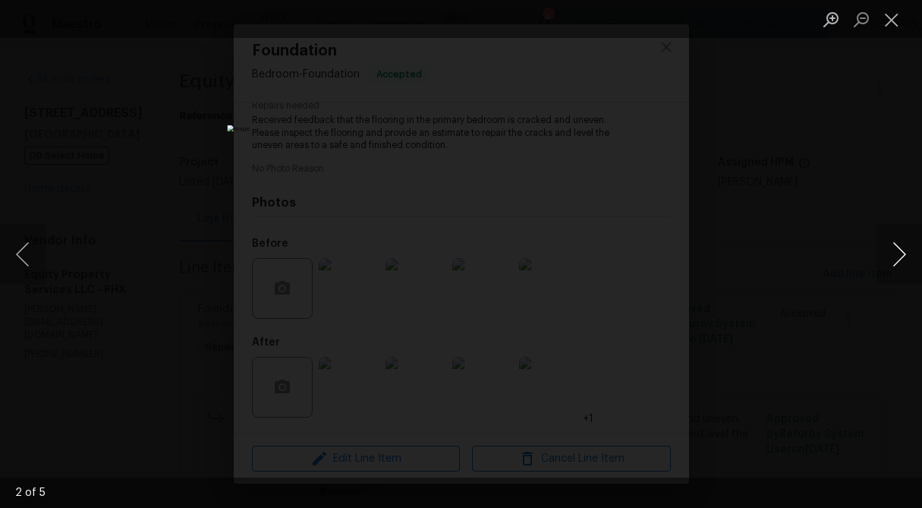
click at [909, 254] on button "Next image" at bounding box center [900, 254] width 46 height 61
click at [896, 253] on button "Next image" at bounding box center [900, 254] width 46 height 61
click at [897, 14] on button "Close lightbox" at bounding box center [892, 19] width 30 height 27
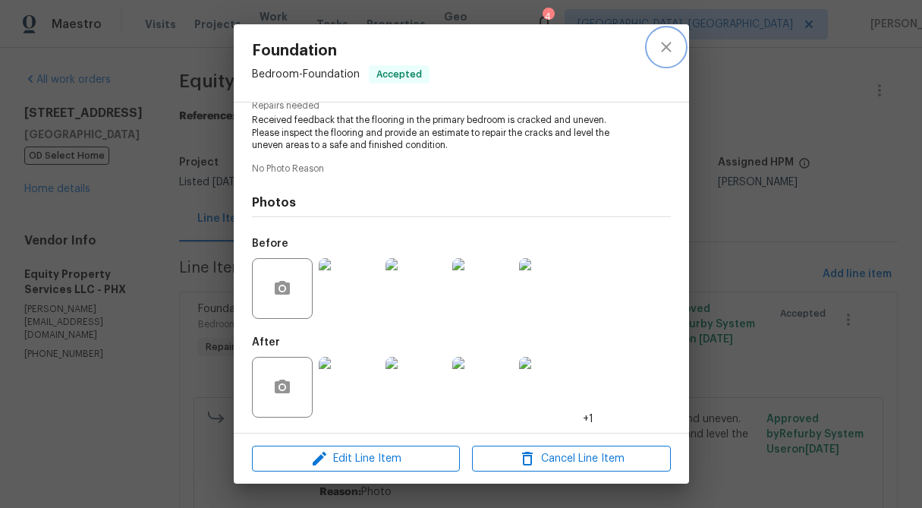
click at [669, 44] on icon "close" at bounding box center [666, 47] width 10 height 10
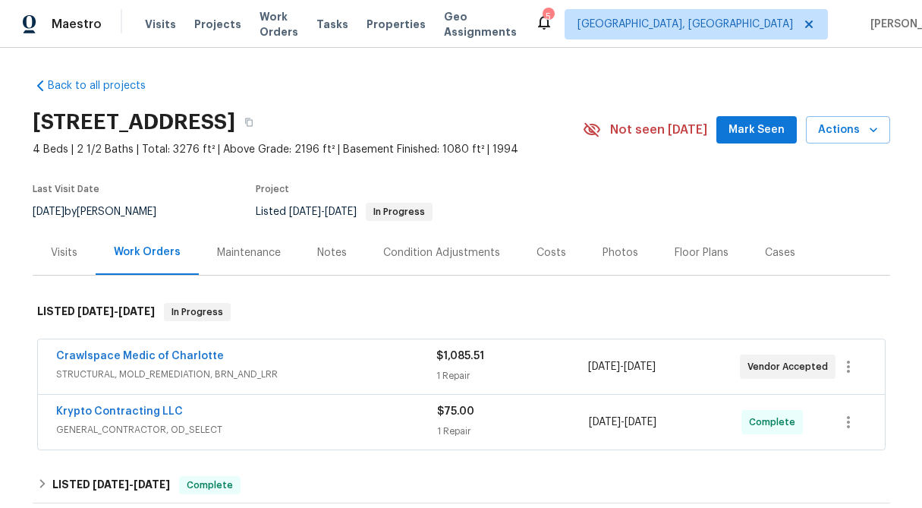
scroll to position [158, 0]
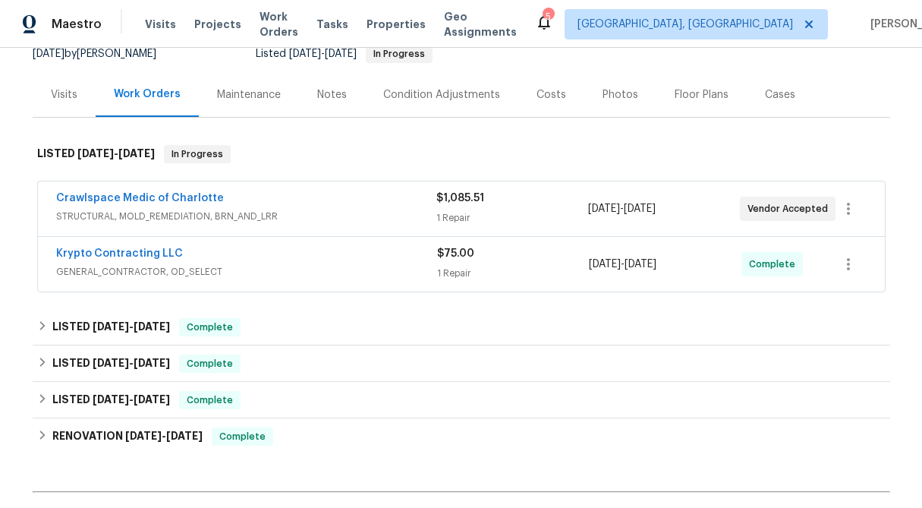
click at [453, 204] on div "$1,085.51" at bounding box center [512, 198] width 152 height 15
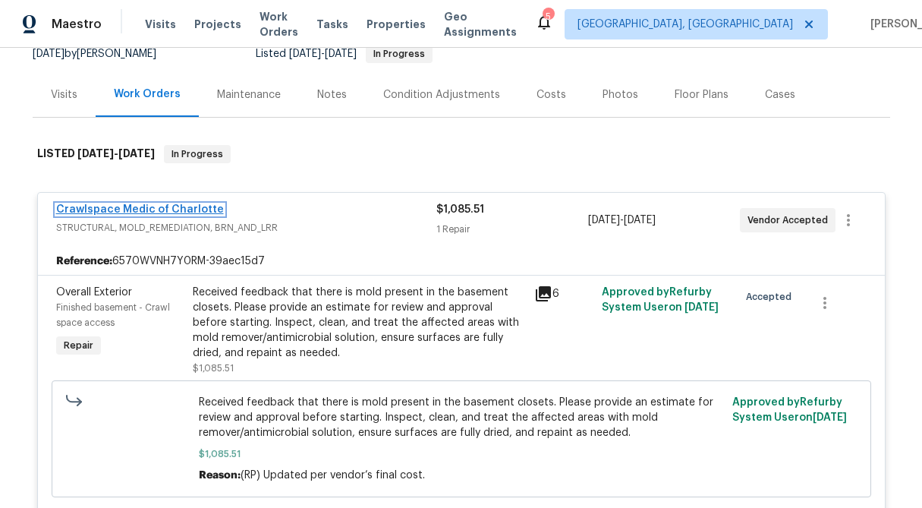
click at [170, 206] on link "Crawlspace Medic of Charlotte" at bounding box center [140, 209] width 168 height 11
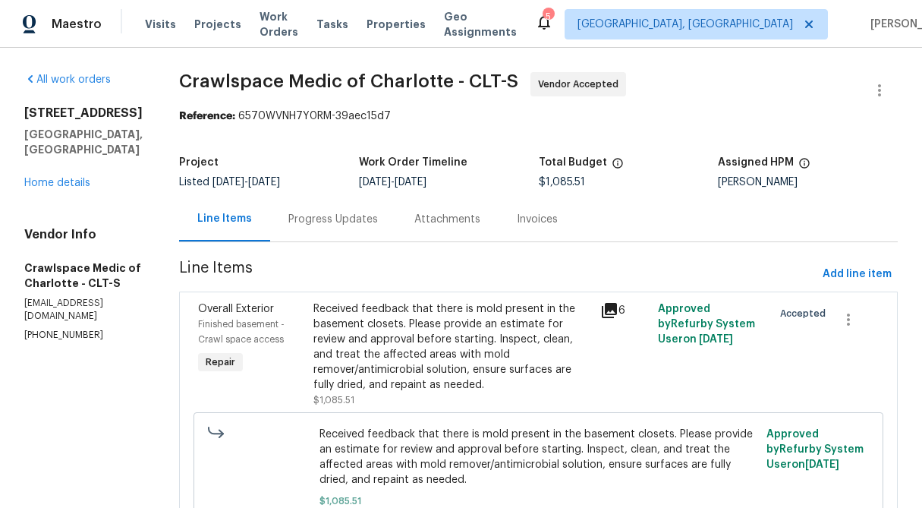
click at [378, 223] on div "Progress Updates" at bounding box center [333, 219] width 90 height 15
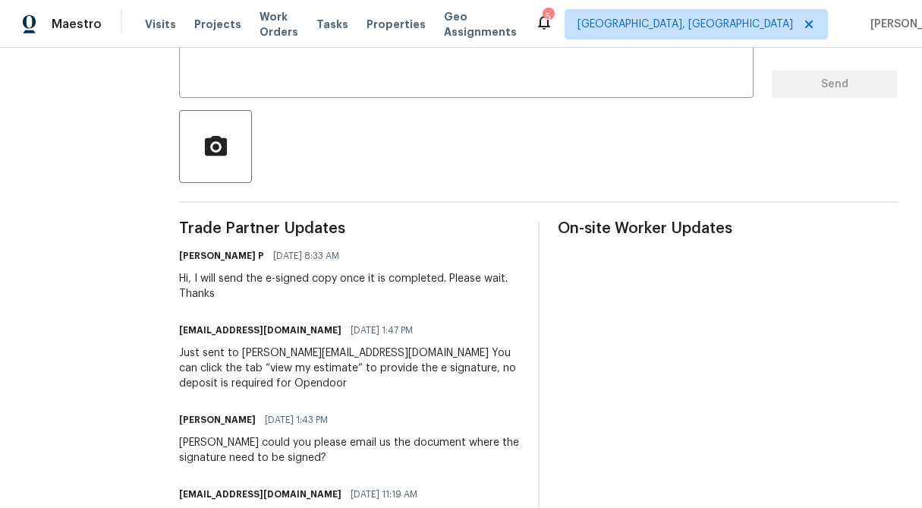
scroll to position [290, 0]
